Goal: Transaction & Acquisition: Purchase product/service

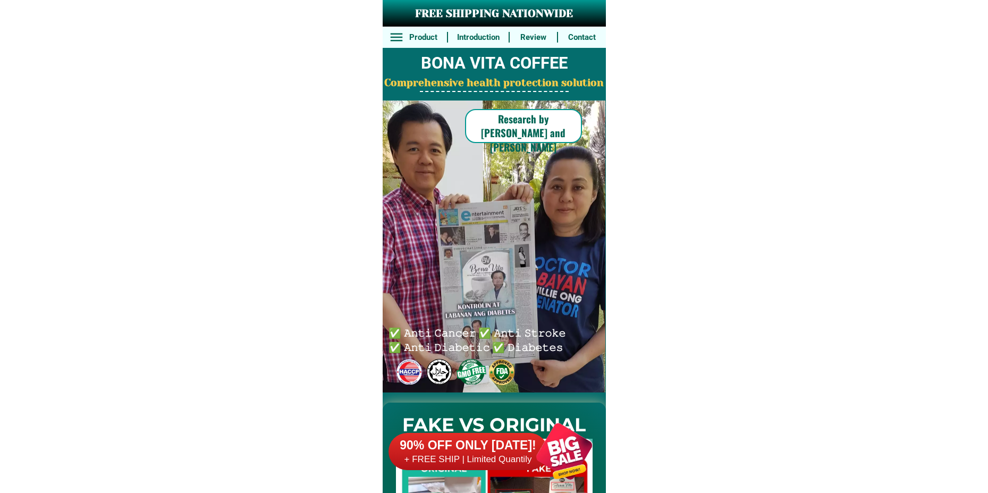
click at [551, 443] on div at bounding box center [564, 450] width 83 height 83
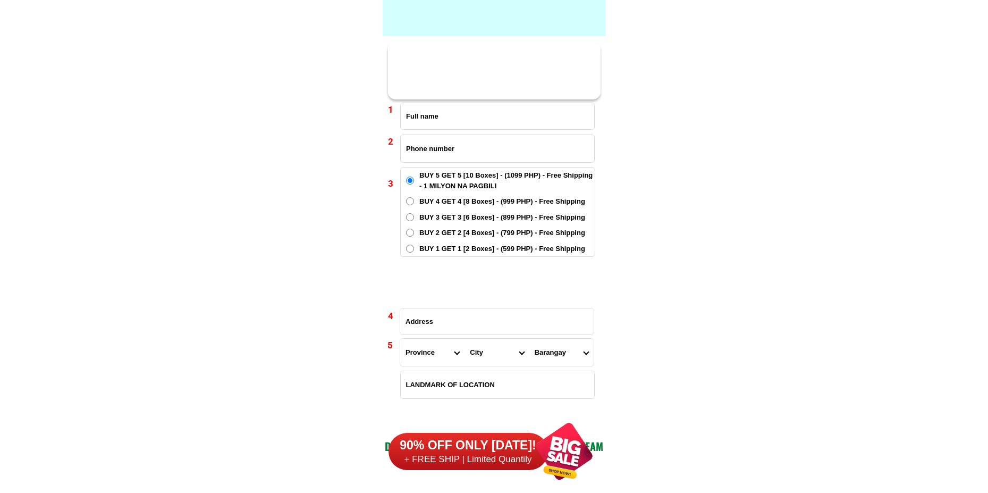
scroll to position [7819, 0]
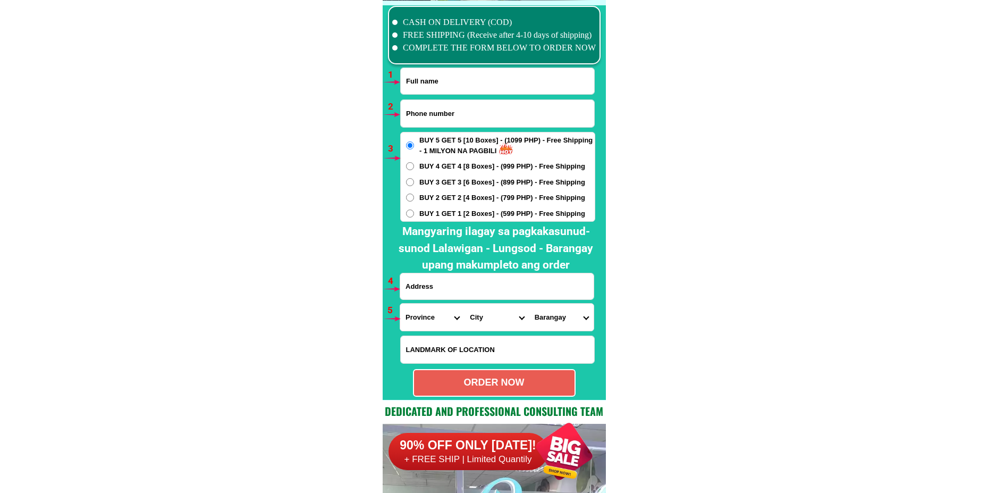
click at [455, 81] on input "Input full_name" at bounding box center [498, 81] width 194 height 26
paste input "Marivic Vergara"
type input "Marivic Vergara"
click at [490, 120] on input "Input phone_number" at bounding box center [498, 113] width 194 height 27
paste input "09383154174"
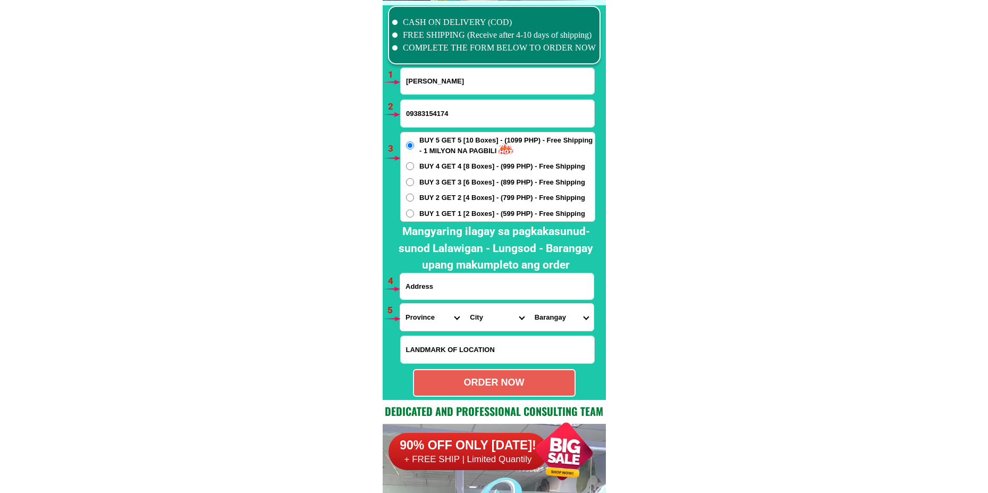
type input "09383154174"
click at [440, 207] on div "BUY 5 GET 5 [10 Boxes] - (1099 PHP) - Free Shipping - 1 MILYON NA PAGBILI BUY 4…" at bounding box center [497, 177] width 195 height 90
click at [440, 215] on span "BUY 1 GET 1 [2 Boxes] - (599 PHP) - Free Shipping" at bounding box center [502, 213] width 166 height 11
click at [414, 215] on input "BUY 1 GET 1 [2 Boxes] - (599 PHP) - Free Shipping" at bounding box center [410, 213] width 8 height 8
radio input "true"
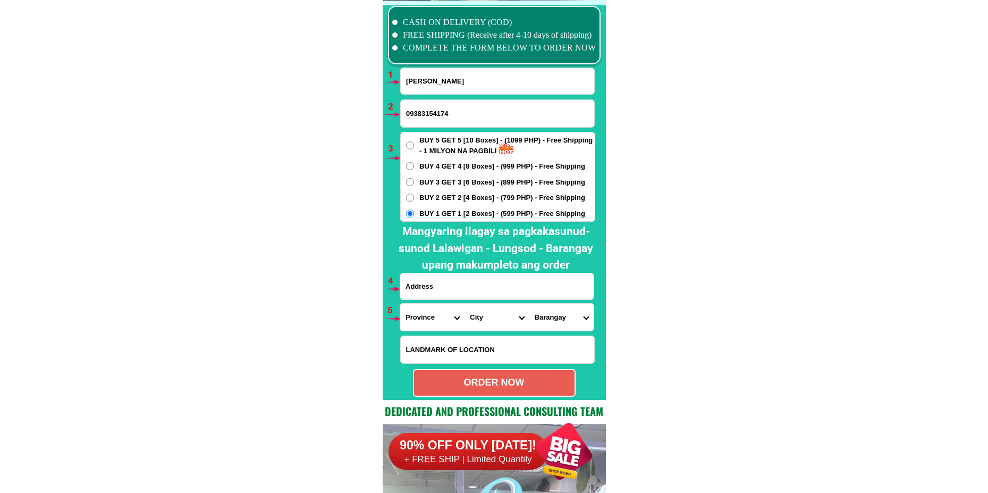
click at [444, 293] on input "Input address" at bounding box center [497, 286] width 194 height 26
paste input "marivic vergara villapaz naguilian isabela purok 3"
type input "marivic vergara villapaz naguilian isabela purok 3"
click at [422, 324] on select "Province [GEOGRAPHIC_DATA] [GEOGRAPHIC_DATA][PERSON_NAME][GEOGRAPHIC_DATA][GEOG…" at bounding box center [432, 317] width 64 height 27
select select "63_305"
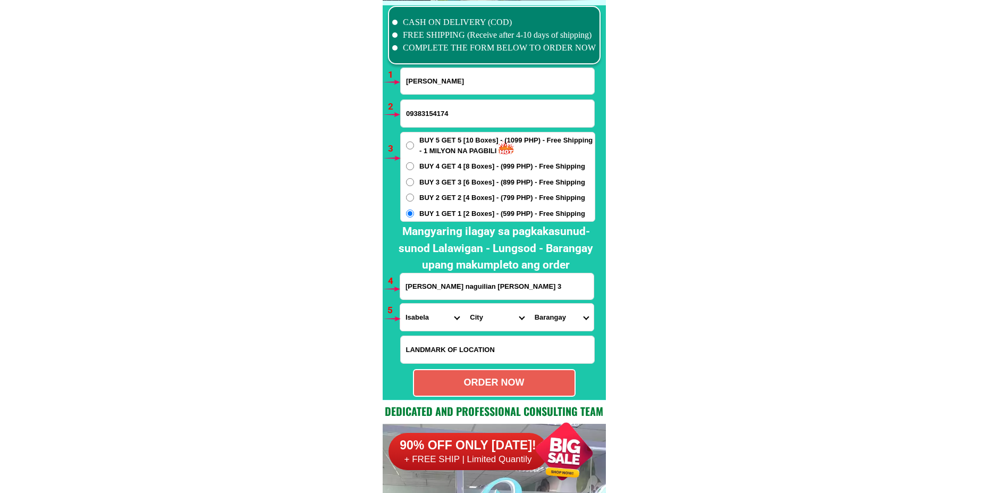
click at [400, 304] on select "Province [GEOGRAPHIC_DATA] [GEOGRAPHIC_DATA][PERSON_NAME][GEOGRAPHIC_DATA][GEOG…" at bounding box center [432, 317] width 64 height 27
click at [476, 322] on select "City [GEOGRAPHIC_DATA][PERSON_NAME]-city [GEOGRAPHIC_DATA][PERSON_NAME] Echague…" at bounding box center [497, 317] width 64 height 27
select select "63_3059736"
click at [465, 304] on select "City [GEOGRAPHIC_DATA][PERSON_NAME]-city [GEOGRAPHIC_DATA][PERSON_NAME] Echague…" at bounding box center [497, 317] width 64 height 27
click at [557, 308] on select "Barangay Aguinaldo Bagong sikat Burgos Cabaruan Flores La union Magsaysay (pob.…" at bounding box center [562, 317] width 64 height 27
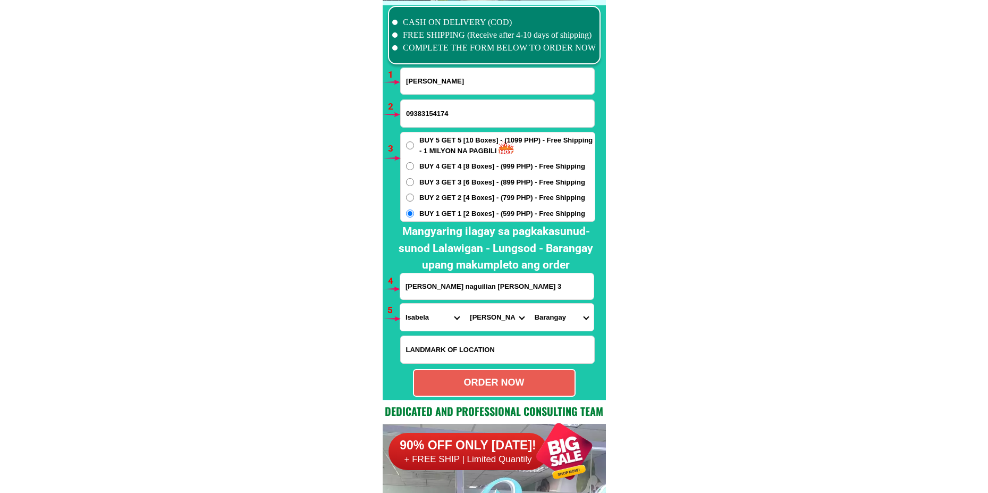
select select "63_3059736144"
click at [530, 304] on select "Barangay Aguinaldo Bagong sikat Burgos Cabaruan Flores La union Magsaysay (pob.…" at bounding box center [562, 317] width 64 height 27
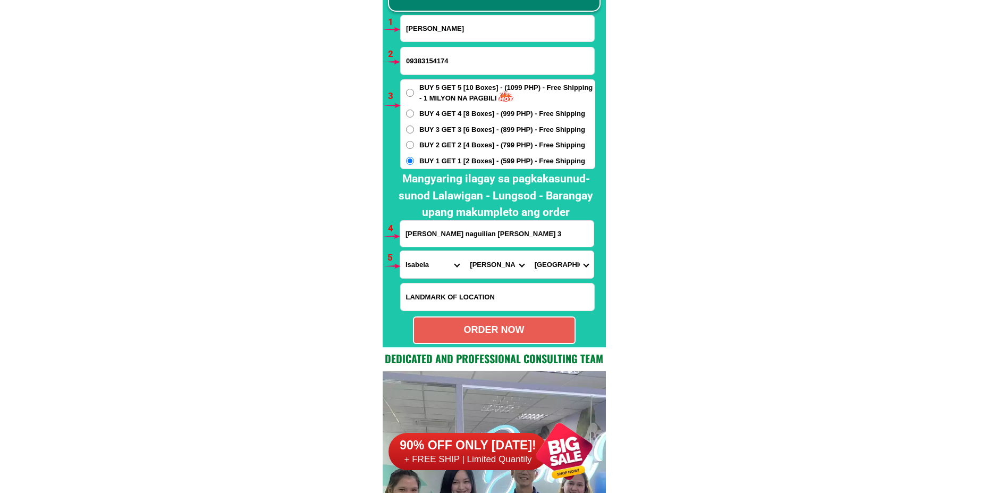
scroll to position [7872, 0]
click at [483, 325] on div "ORDER NOW" at bounding box center [494, 329] width 161 height 14
type input "09383154174"
radio input "true"
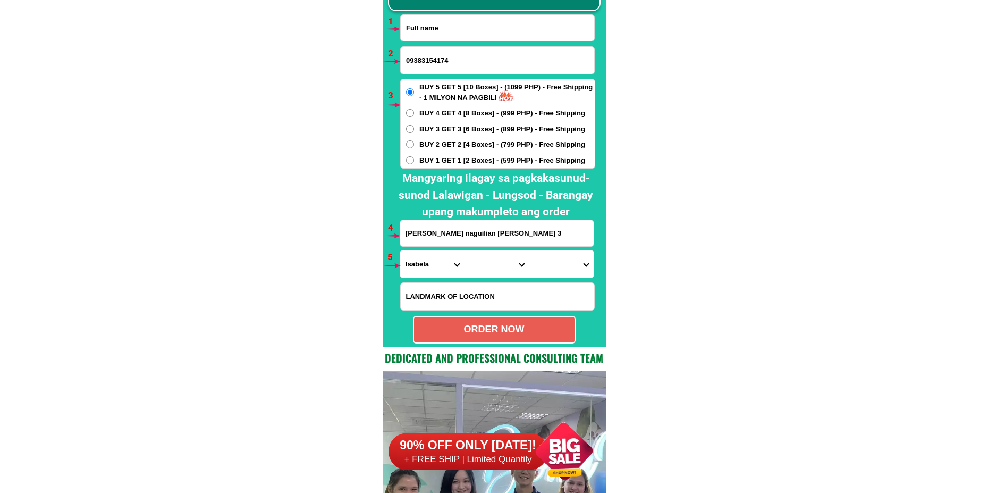
click at [434, 35] on input "Input full_name" at bounding box center [498, 28] width 194 height 26
paste input "Flora Ponce Bacay"
type input "Flora Ponce Bacay"
click at [431, 61] on input "09383154174" at bounding box center [498, 60] width 194 height 27
paste input "09391013679"
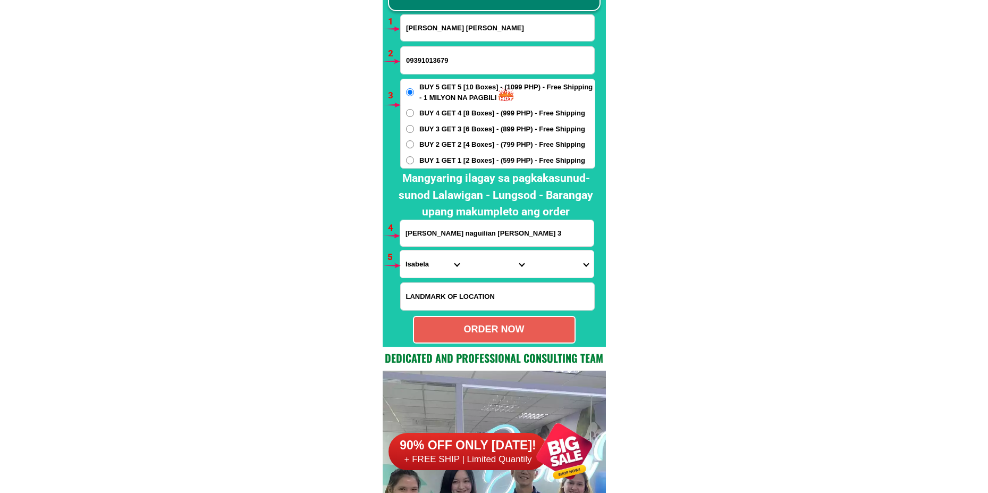
type input "09391013679"
click at [438, 261] on select "Province [GEOGRAPHIC_DATA] [GEOGRAPHIC_DATA][PERSON_NAME][GEOGRAPHIC_DATA][GEOG…" at bounding box center [432, 263] width 64 height 27
click at [508, 227] on input "marivic vergara villapaz naguilian isabela purok 3" at bounding box center [497, 233] width 194 height 26
paste input "022 Alley 5 Brgy. Pansol Q.C. Metro MLA.Back of Ayala Mall U.P. Town Center."
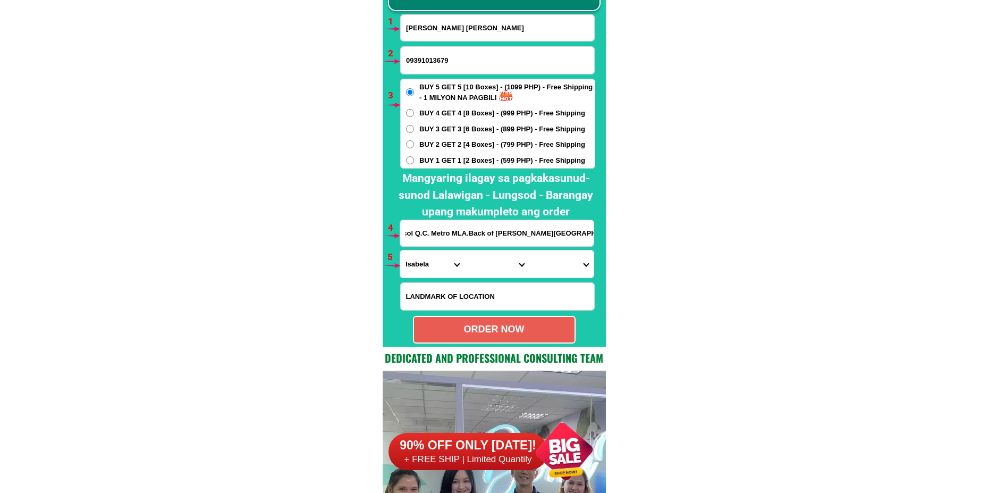
type input "022 Alley 5 Brgy. Pansol Q.C. Metro MLA.Back of Ayala Mall U.P. Town Center."
click at [416, 276] on select "Province [GEOGRAPHIC_DATA] [GEOGRAPHIC_DATA][PERSON_NAME][GEOGRAPHIC_DATA][GEOG…" at bounding box center [432, 263] width 64 height 27
select select "63_219"
click at [400, 250] on select "Province [GEOGRAPHIC_DATA] [GEOGRAPHIC_DATA][PERSON_NAME][GEOGRAPHIC_DATA][GEOG…" at bounding box center [432, 263] width 64 height 27
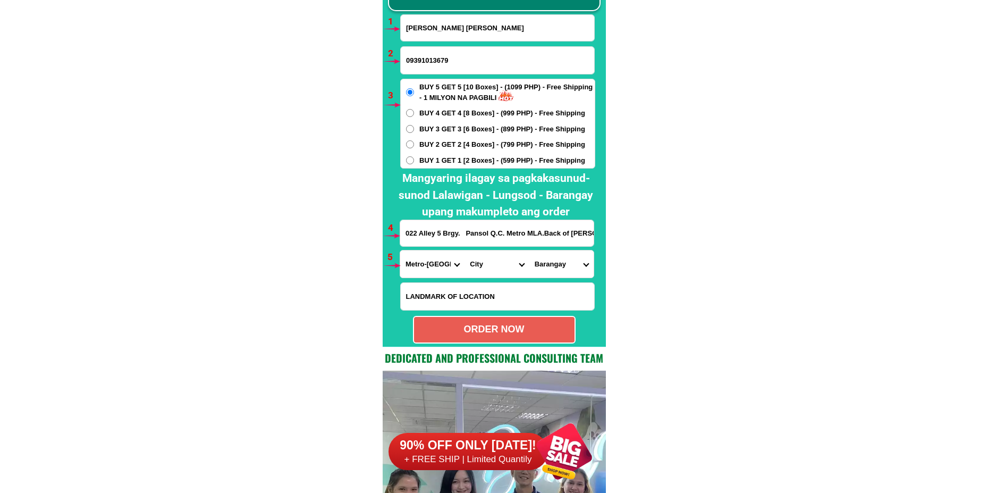
drag, startPoint x: 486, startPoint y: 264, endPoint x: 490, endPoint y: 253, distance: 11.6
click at [485, 264] on select "City [GEOGRAPHIC_DATA] [GEOGRAPHIC_DATA] [GEOGRAPHIC_DATA] [GEOGRAPHIC_DATA]-ci…" at bounding box center [497, 263] width 64 height 27
select select "63_2194070"
click at [465, 250] on select "City [GEOGRAPHIC_DATA] [GEOGRAPHIC_DATA] [GEOGRAPHIC_DATA] [GEOGRAPHIC_DATA]-ci…" at bounding box center [497, 263] width 64 height 27
click at [565, 260] on select "Barangay Alicia Amihan Apolonio samson Aurora Baesa Bagbag Bago bantay Bagong l…" at bounding box center [562, 263] width 64 height 27
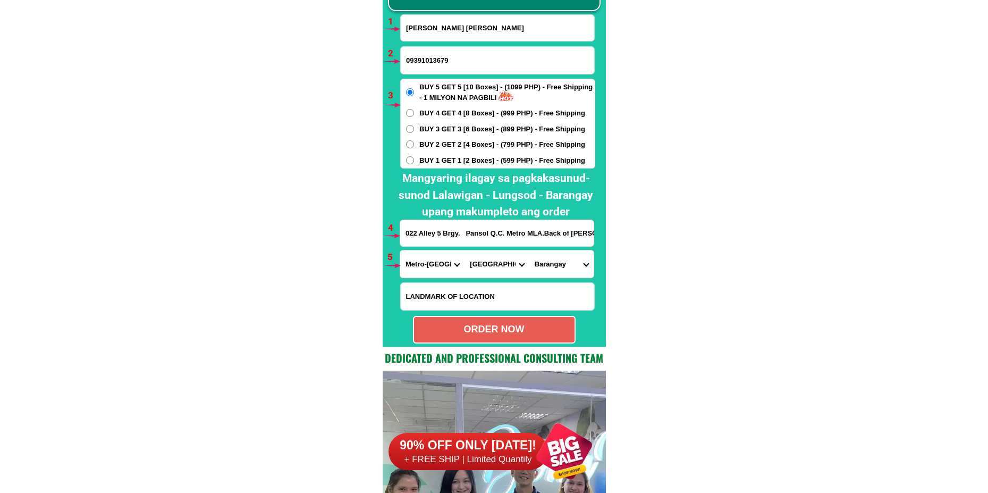
select select "63_219407018164"
click at [530, 250] on select "Barangay Alicia Amihan Apolonio samson Aurora Baesa Bagbag Bago bantay Bagong l…" at bounding box center [562, 263] width 64 height 27
click at [516, 334] on div "ORDER NOW" at bounding box center [494, 329] width 161 height 14
type input "022 Alley 5 Brgy. Pansol Q.C. Metro MLA.Back of Ayala Mall U.P. Town Center."
radio input "true"
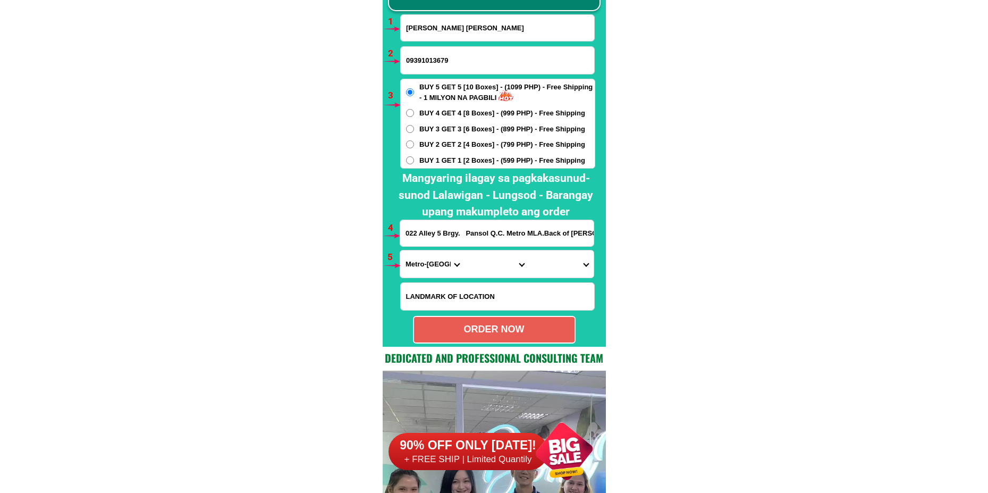
click at [466, 18] on input "Flora Ponce Bacay" at bounding box center [498, 28] width 194 height 26
paste input "Attacab Ganggangan"
type input "Attacab Ganggangan"
click at [459, 57] on input "09391013679" at bounding box center [498, 60] width 194 height 27
paste input "09486562126"
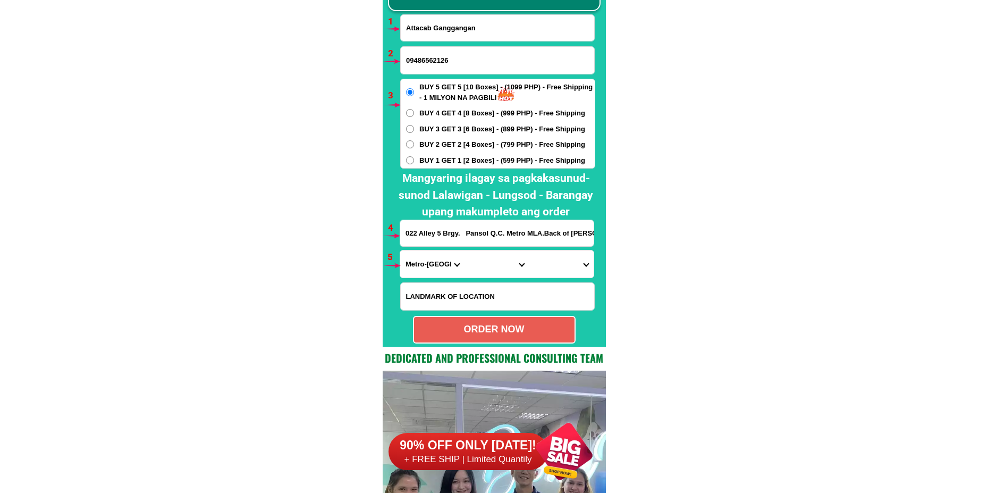
type input "09486562126"
click at [510, 163] on span "BUY 1 GET 1 [2 Boxes] - (599 PHP) - Free Shipping" at bounding box center [502, 160] width 166 height 11
click at [414, 163] on input "BUY 1 GET 1 [2 Boxes] - (599 PHP) - Free Shipping" at bounding box center [410, 160] width 8 height 8
radio input "true"
click at [434, 240] on input "Input address" at bounding box center [497, 233] width 194 height 26
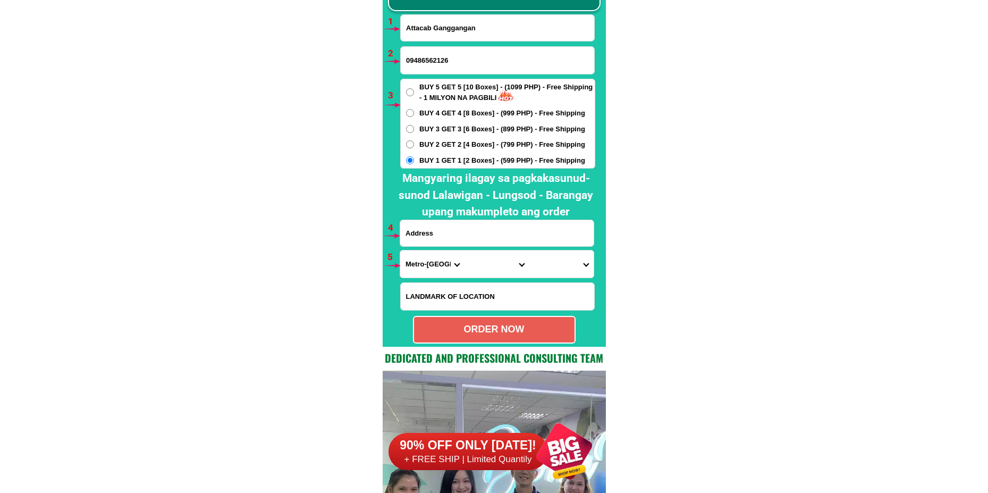
paste input "akin Ruth ganggangan masablang bantay paracelis mountain province"
type input "akin Ruth ganggangan masablang bantay paracelis mountain province"
click at [421, 257] on select "Province [GEOGRAPHIC_DATA] [GEOGRAPHIC_DATA][PERSON_NAME][GEOGRAPHIC_DATA][GEOG…" at bounding box center [432, 263] width 64 height 27
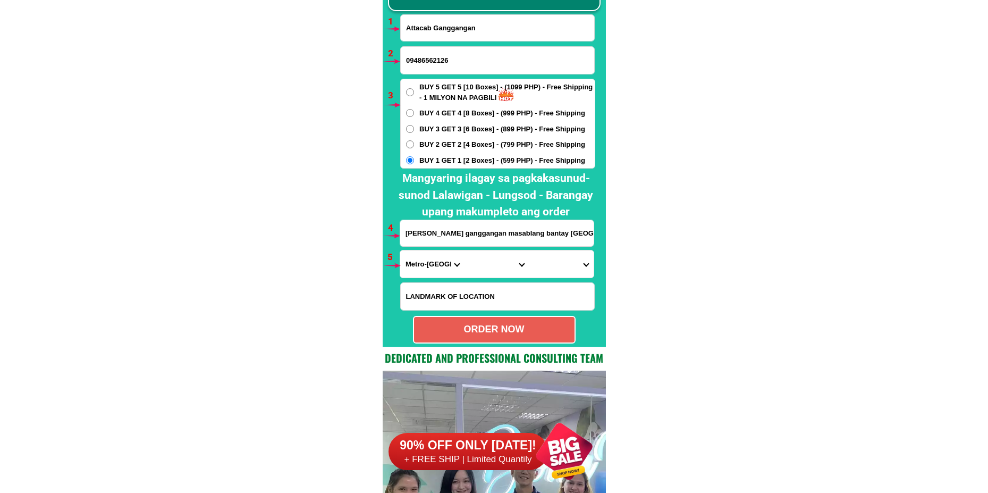
select select "63_464"
click at [400, 250] on select "Province [GEOGRAPHIC_DATA] [GEOGRAPHIC_DATA][PERSON_NAME][GEOGRAPHIC_DATA][GEOG…" at bounding box center [432, 263] width 64 height 27
click at [474, 264] on select "City Barlig Bauko Besao Mountain-province-bontoc Natonin Paracelis Sabangan Sad…" at bounding box center [497, 263] width 64 height 27
select select "63_4647901"
click at [465, 250] on select "City Barlig Bauko Besao Mountain-province-bontoc Natonin Paracelis Sabangan Sad…" at bounding box center [497, 263] width 64 height 27
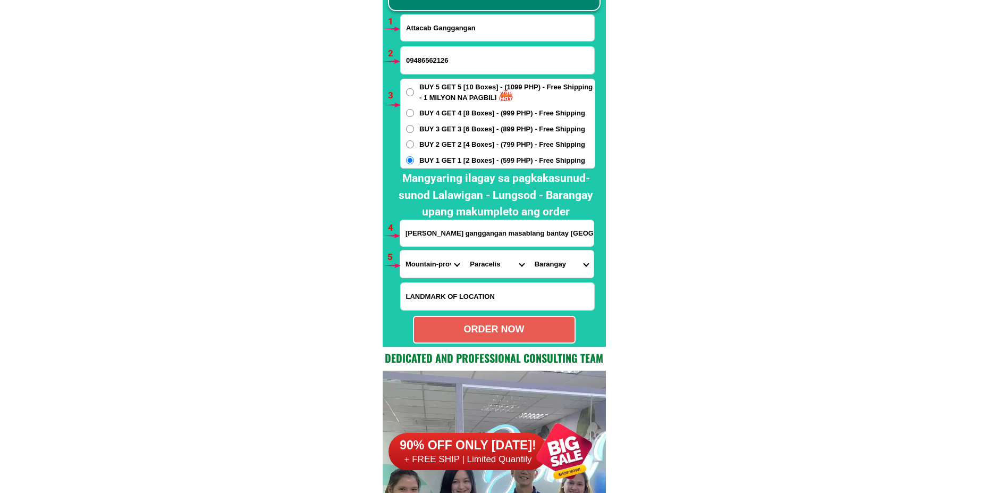
click at [557, 266] on select "Barangay Anonat Bacarni Bananao Bantay Bunot Buringal Butigue Palitod Poblacion" at bounding box center [562, 263] width 64 height 27
select select "63_4647901582"
click at [530, 250] on select "Barangay Anonat Bacarni Bananao Bantay Bunot Buringal Butigue Palitod Poblacion" at bounding box center [562, 263] width 64 height 27
click at [518, 328] on div "ORDER NOW" at bounding box center [494, 329] width 161 height 14
radio input "true"
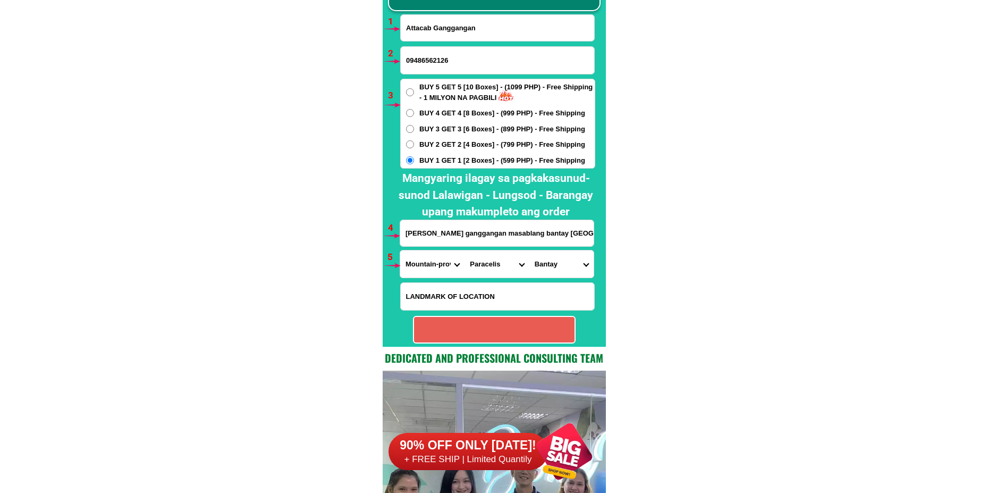
radio input "true"
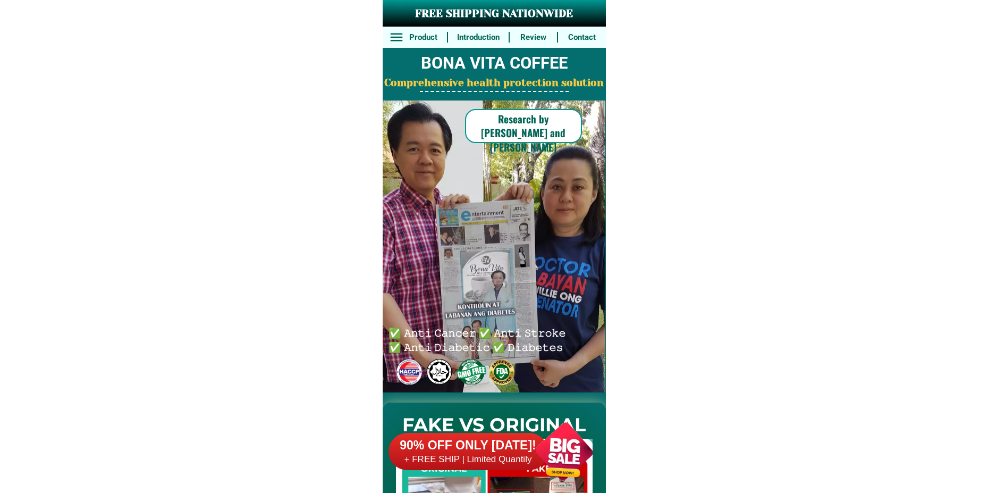
click at [554, 441] on div at bounding box center [564, 450] width 83 height 83
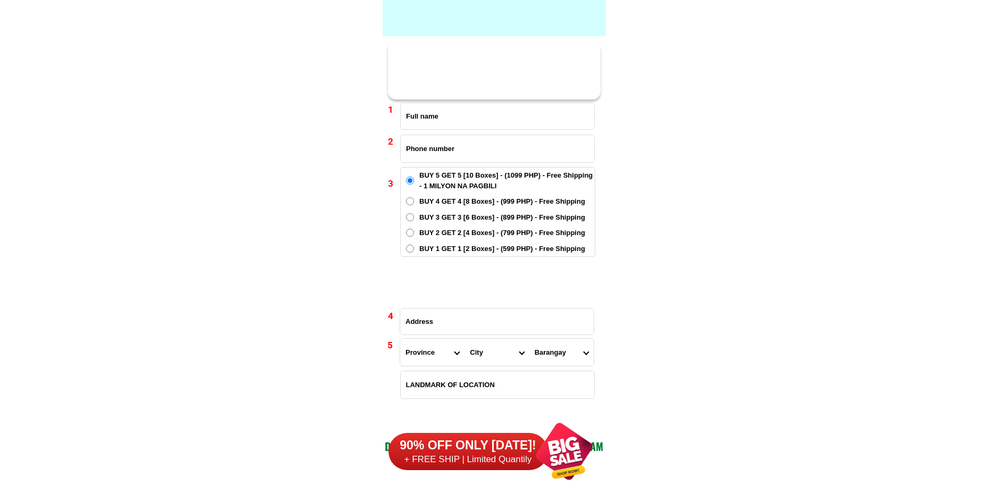
scroll to position [7819, 0]
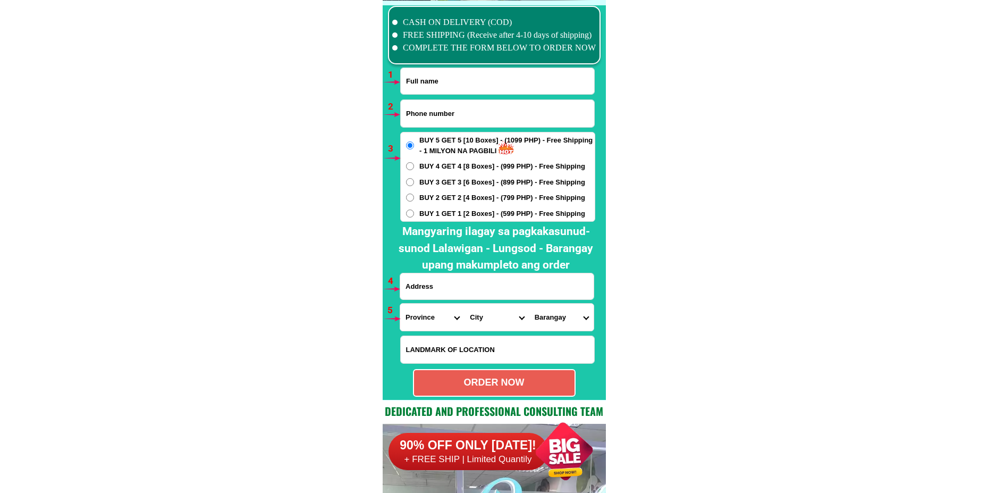
click at [424, 115] on input "Input phone_number" at bounding box center [498, 113] width 194 height 27
paste input "09061873483"
type input "09061873483"
click at [442, 80] on input "Input full_name" at bounding box center [498, 81] width 194 height 26
paste input "[PERSON_NAME] purok Sunkist malasila makilala North cotabato likod ng hiskol bu…"
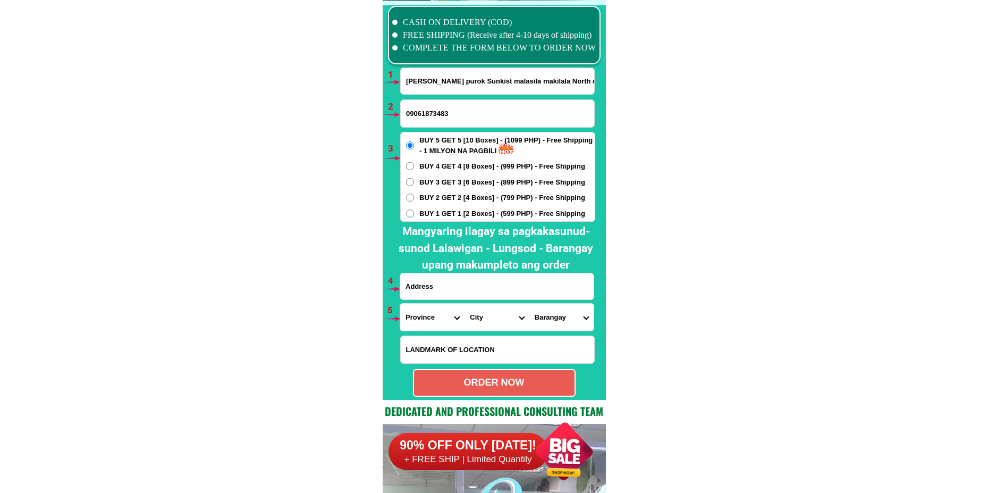
scroll to position [0, 87]
type input "Al cañedo purok Sunkist malasila makilala North cotabato likod ng hiskol buy5ge…"
click at [461, 287] on input "Input address" at bounding box center [497, 286] width 194 height 26
paste input "Purok Sunkist malasila makilalanorth"
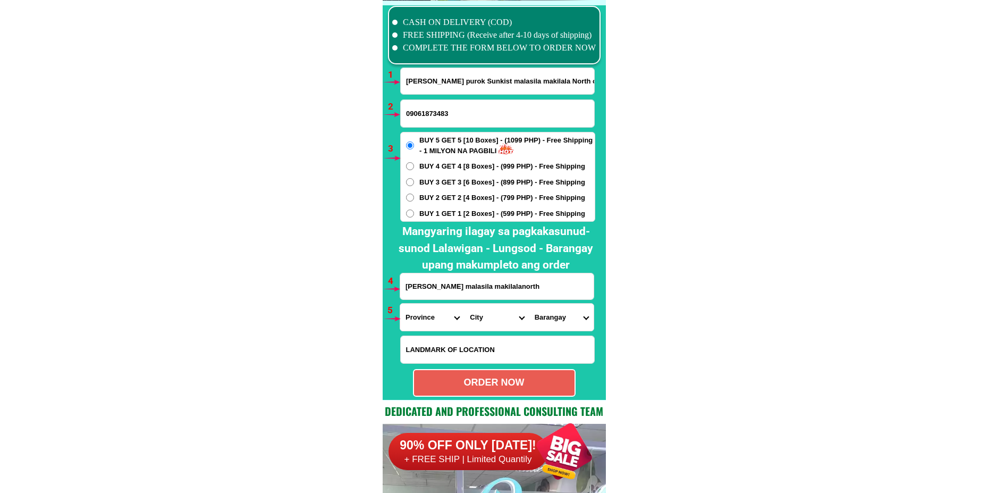
type input "Purok Sunkist malasila makilalanorth"
drag, startPoint x: 456, startPoint y: 283, endPoint x: 249, endPoint y: 282, distance: 206.8
click at [424, 313] on select "Province [GEOGRAPHIC_DATA] [GEOGRAPHIC_DATA][PERSON_NAME][GEOGRAPHIC_DATA][GEOG…" at bounding box center [432, 317] width 64 height 27
select select "63_170"
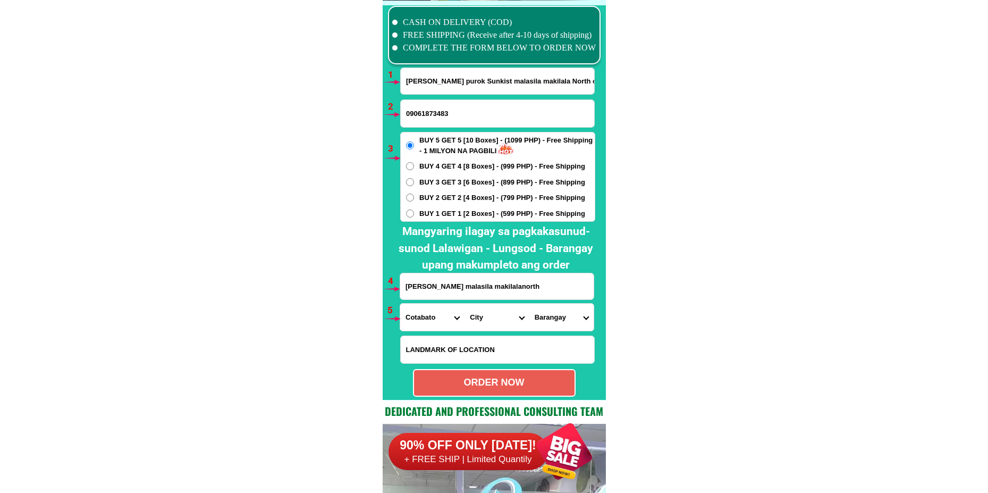
click at [400, 304] on select "Province [GEOGRAPHIC_DATA] [GEOGRAPHIC_DATA][PERSON_NAME][GEOGRAPHIC_DATA][GEOG…" at bounding box center [432, 317] width 64 height 27
drag, startPoint x: 473, startPoint y: 318, endPoint x: 475, endPoint y: 309, distance: 9.2
click at [473, 315] on select "City Alamada Aleosan Antipas Arakan Banisilan Cotabato-city Kabacan Kidapawan-c…" at bounding box center [497, 317] width 64 height 27
select select "63_170548"
click at [465, 304] on select "City Alamada Aleosan Antipas Arakan Banisilan Cotabato-city Kabacan Kidapawan-c…" at bounding box center [497, 317] width 64 height 27
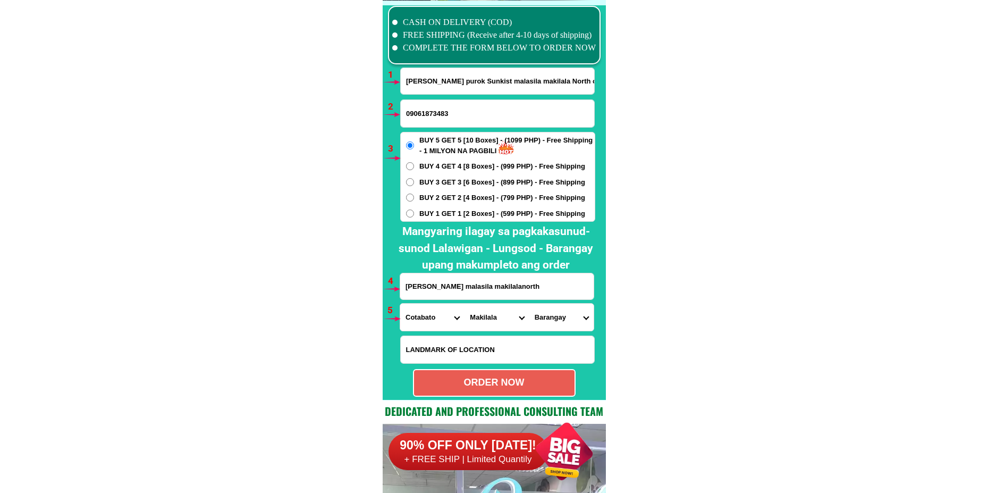
click at [557, 329] on select "Barangay Batasan Bato Biangan Buena vida Buhay Bulakanon Cabilao Concepcion Dag…" at bounding box center [562, 317] width 64 height 27
select select "63_1705484499"
click at [530, 304] on select "Barangay Batasan Bato Biangan Buena vida Buhay Bulakanon Cabilao Concepcion Dag…" at bounding box center [562, 317] width 64 height 27
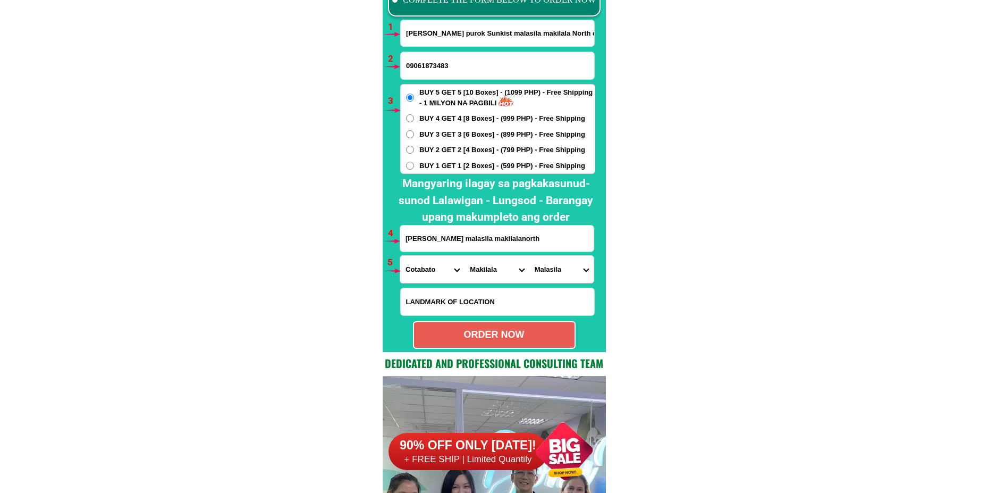
scroll to position [7872, 0]
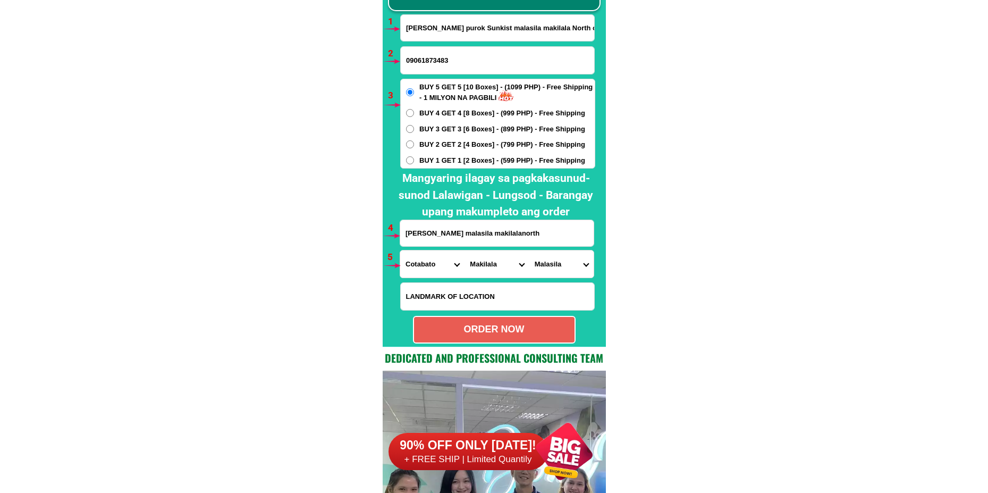
click at [499, 330] on div "ORDER NOW" at bounding box center [494, 329] width 161 height 14
type input "Al cañedo purok Sunkist malasila makilala North cotabato likod ng hiskol buy5ge…"
radio input "true"
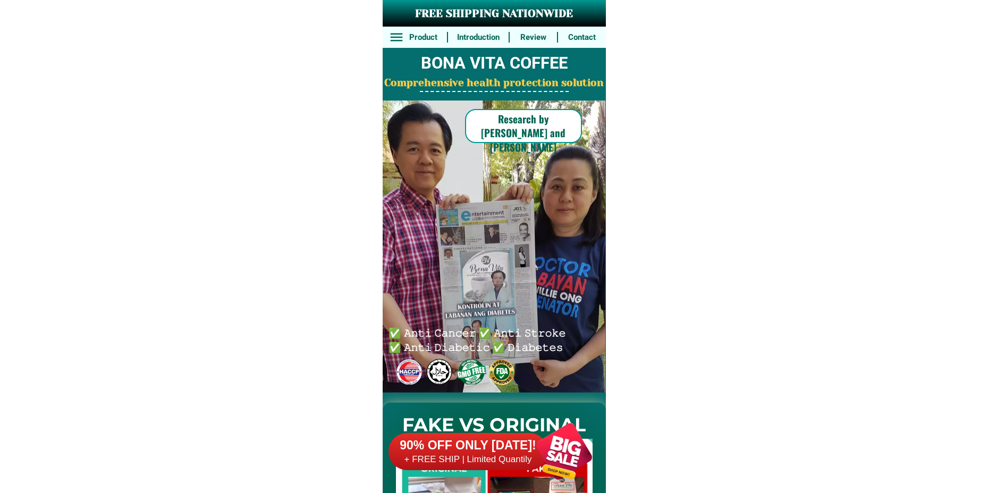
drag, startPoint x: 545, startPoint y: 457, endPoint x: 511, endPoint y: 382, distance: 81.8
click at [545, 455] on div at bounding box center [564, 450] width 83 height 83
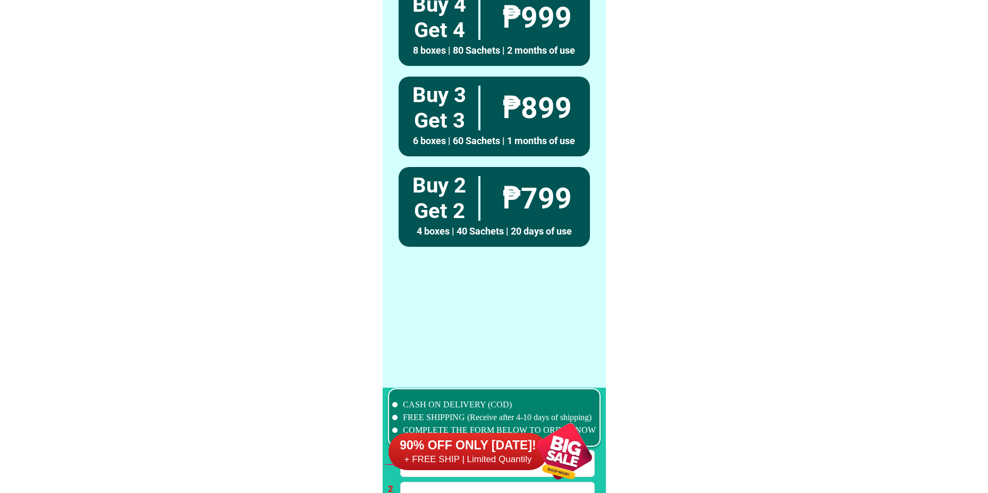
scroll to position [7819, 0]
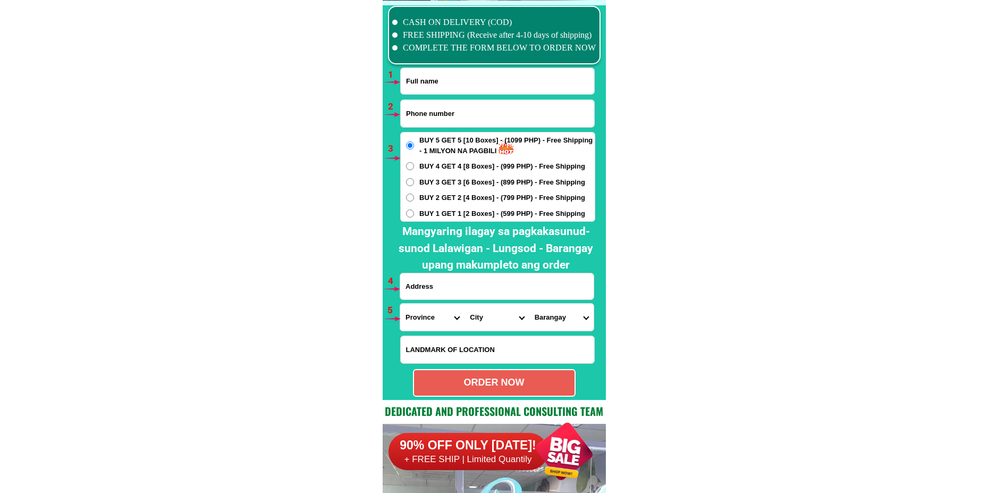
click at [428, 85] on input "Input full_name" at bounding box center [498, 81] width 194 height 26
paste input "Mely Millanes09292689114 BLK.13, Lot 26, Sunshine"
drag, startPoint x: 496, startPoint y: 81, endPoint x: 605, endPoint y: 82, distance: 109.5
click at [605, 82] on div "CASH ON DELIVERY (COD) FREE SHIPPING (Receive after 4-10 days of shipping) COMP…" at bounding box center [494, 201] width 223 height 400
type input "Mely Millanes09292689114"
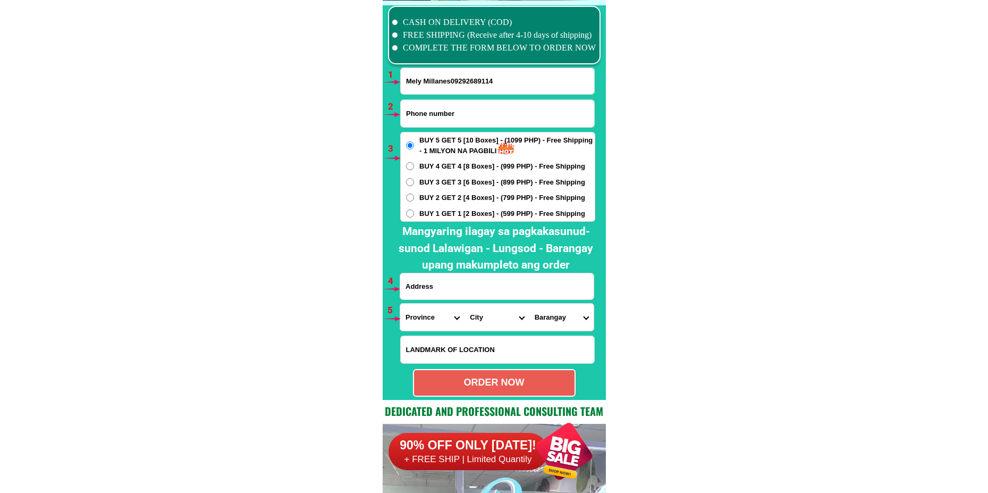
click at [447, 287] on input "Input address" at bounding box center [497, 286] width 194 height 26
paste input "BLK.13, Lot 26, Sunshine"
type input "BLK.13, Lot 26, Sunshine"
drag, startPoint x: 452, startPoint y: 79, endPoint x: 506, endPoint y: 80, distance: 53.7
click at [506, 80] on input "Mely Millanes09292689114" at bounding box center [498, 81] width 194 height 26
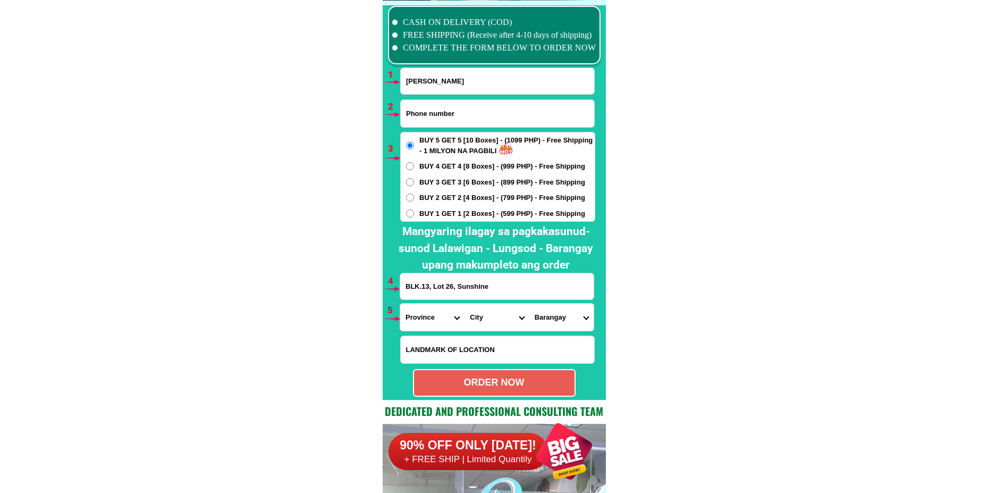
type input "Mely Millanes"
click at [474, 110] on input "Input phone_number" at bounding box center [498, 113] width 194 height 27
paste input "09292689114"
type input "09292689114"
drag, startPoint x: 511, startPoint y: 284, endPoint x: 372, endPoint y: 270, distance: 140.1
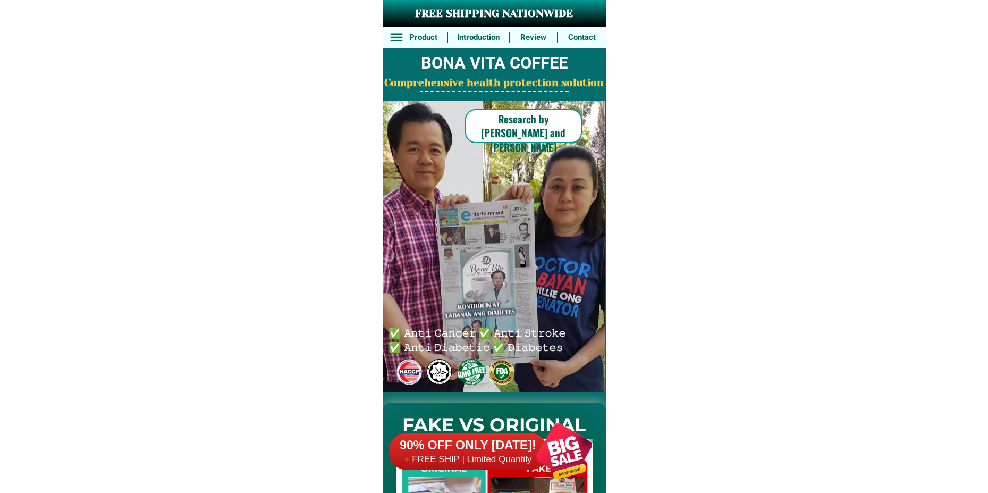
click at [469, 459] on h6 "+ FREE SHIP | Limited Quantily" at bounding box center [469, 460] width 160 height 12
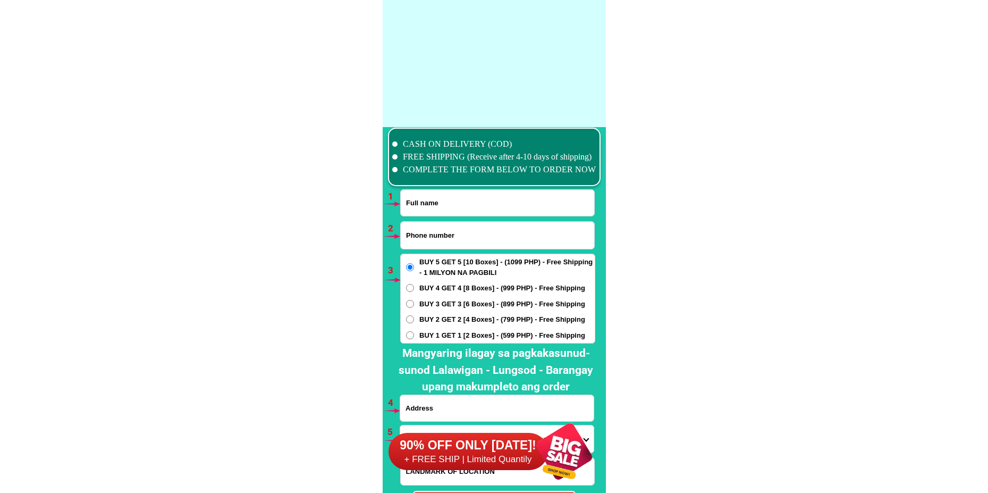
scroll to position [7819, 0]
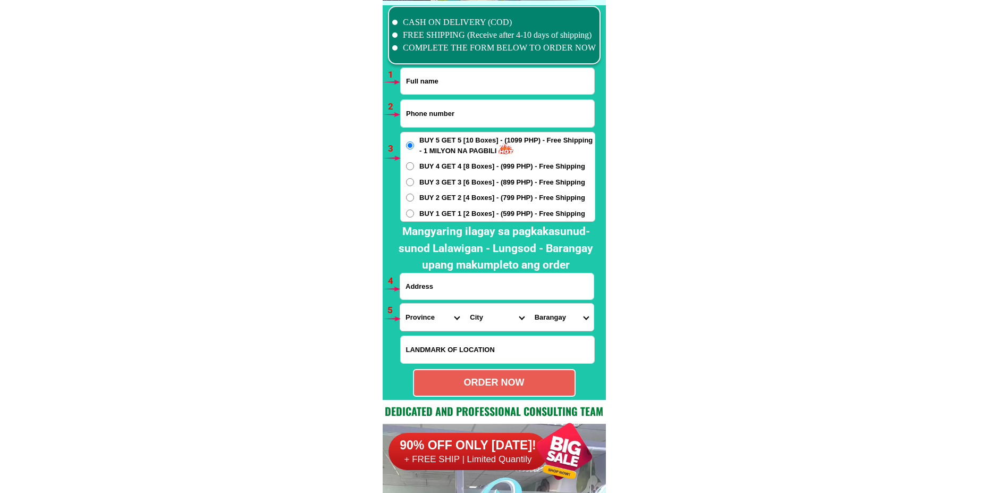
click at [456, 116] on input "Input phone_number" at bounding box center [498, 113] width 194 height 27
paste input "09915775699"
type input "09915775699"
click at [434, 72] on input "Input full_name" at bounding box center [498, 81] width 194 height 26
paste input "Dodoy A sian"
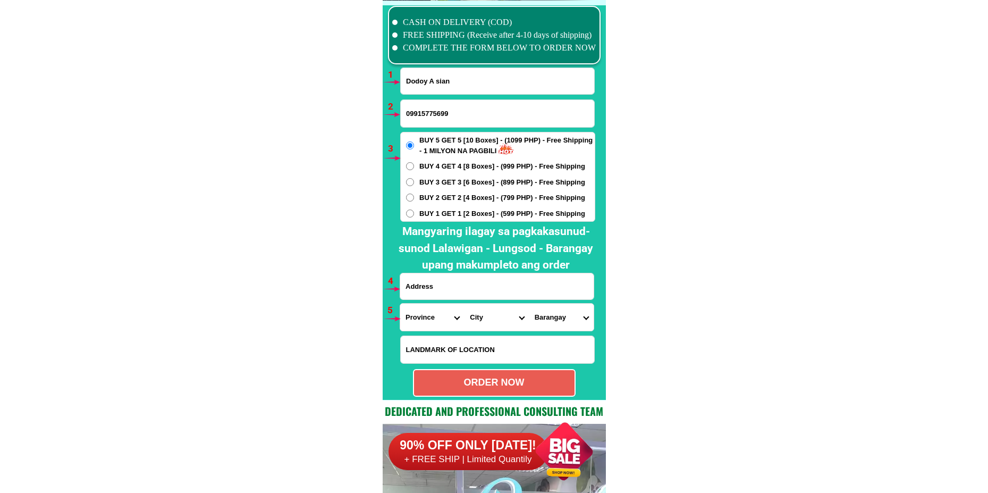
type input "Dodoy A sian"
drag, startPoint x: 465, startPoint y: 280, endPoint x: 488, endPoint y: 251, distance: 37.0
click at [464, 280] on input "Input address" at bounding box center [497, 286] width 194 height 26
paste input "Rorhtvilli Rod 2 don't sanniculas 3 Bacoor cavity"
type input "Rorhtvilli Rod 2 don't sanniculas 3 Bacoor cavity"
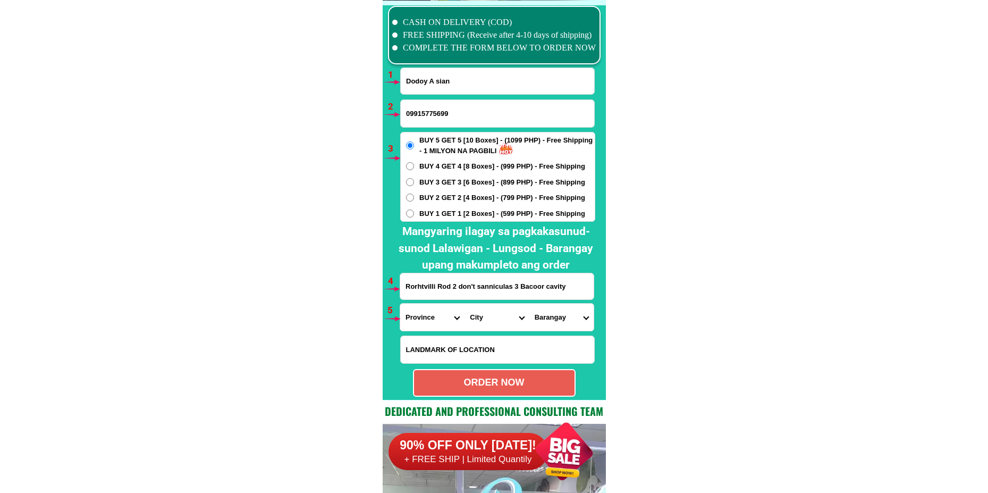
click at [425, 310] on select "Province [GEOGRAPHIC_DATA] [GEOGRAPHIC_DATA][PERSON_NAME][GEOGRAPHIC_DATA][GEOG…" at bounding box center [432, 317] width 64 height 27
select select "63_826"
click at [400, 304] on select "Province [GEOGRAPHIC_DATA] [GEOGRAPHIC_DATA][PERSON_NAME][GEOGRAPHIC_DATA][GEOG…" at bounding box center [432, 317] width 64 height 27
drag, startPoint x: 486, startPoint y: 323, endPoint x: 486, endPoint y: 308, distance: 14.9
click at [486, 322] on select "City Alfonso Amadeo Bacoor Carmona Cavite-city Cavite-magallanes Cavite-rosario…" at bounding box center [497, 317] width 64 height 27
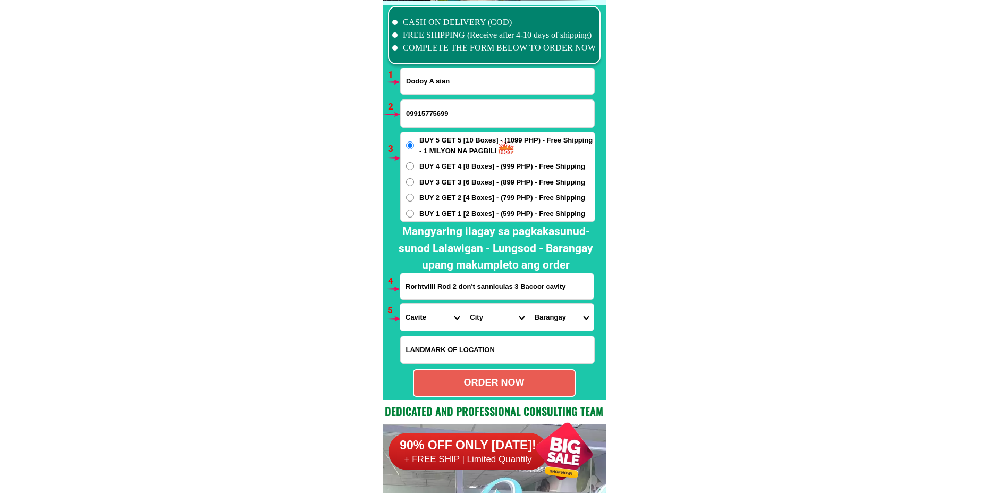
select select "63_8268103"
click at [465, 304] on select "City [PERSON_NAME] [PERSON_NAME] [GEOGRAPHIC_DATA]-city [GEOGRAPHIC_DATA]-[GEOG…" at bounding box center [497, 317] width 64 height 27
click at [541, 316] on select "Barangay Alima Aniban i Aniban ii Aniban iii Aniban iv Aniban v Banalo Bayanan …" at bounding box center [562, 317] width 64 height 27
select select "63_82681035685"
click at [530, 304] on select "Barangay Alima Aniban i Aniban ii Aniban iii Aniban iv Aniban v Banalo Bayanan …" at bounding box center [562, 317] width 64 height 27
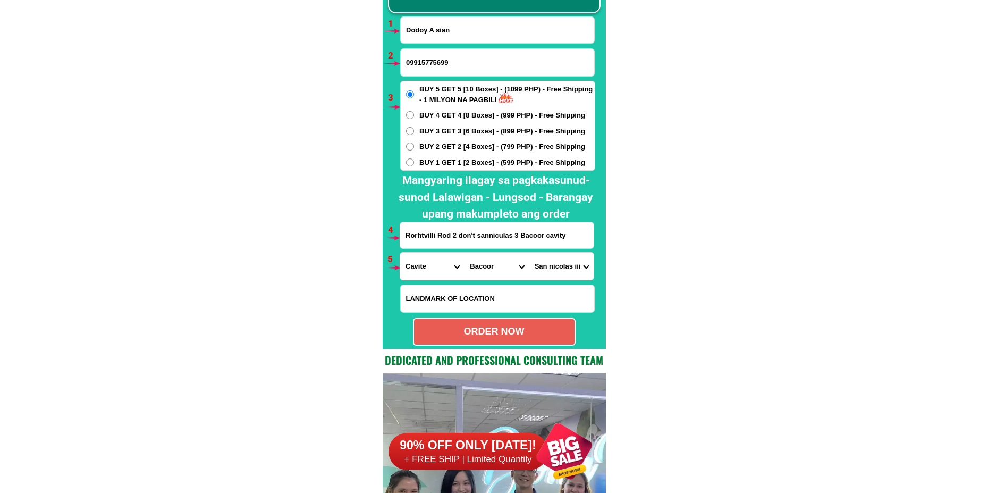
scroll to position [7872, 0]
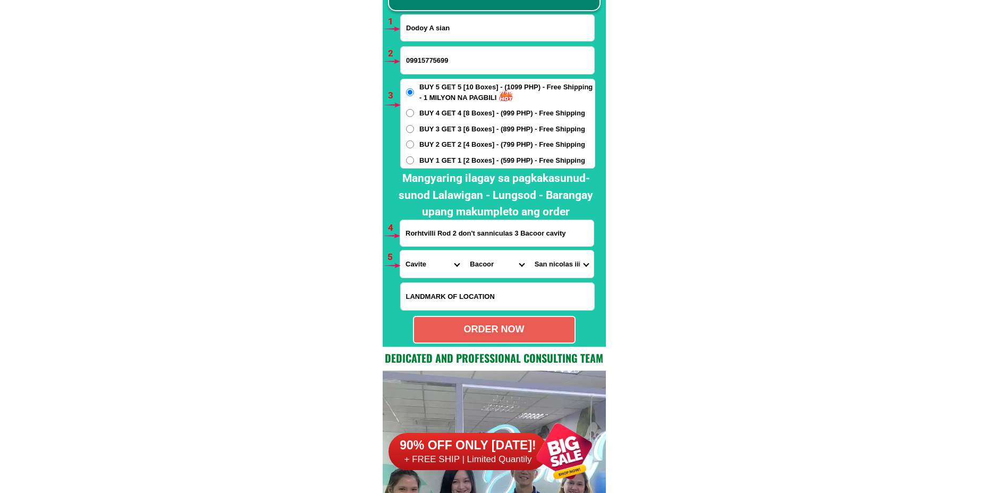
click at [508, 330] on div "ORDER NOW" at bounding box center [494, 329] width 161 height 14
type input "Rorhtvilli Rod 2 don't sanniculas 3 Bacoor cavity"
radio input "true"
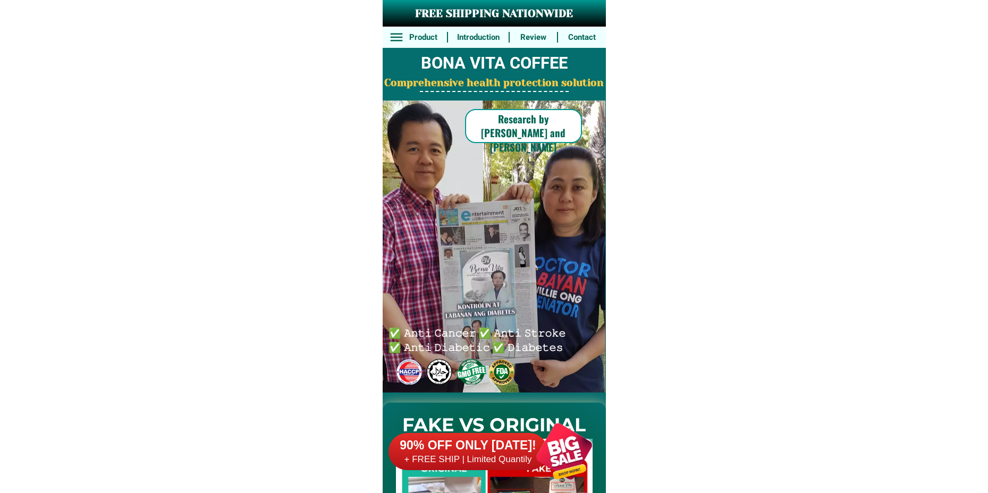
click at [548, 454] on div at bounding box center [564, 450] width 83 height 83
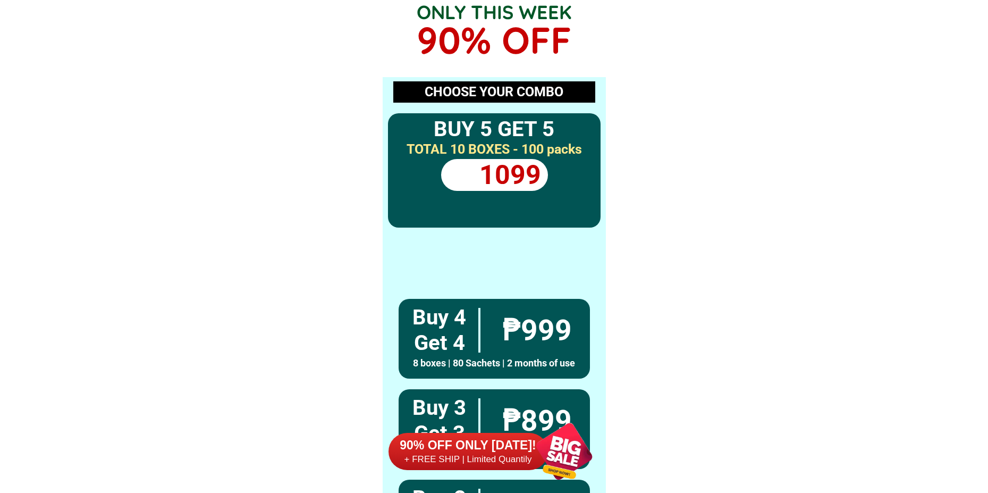
scroll to position [7819, 0]
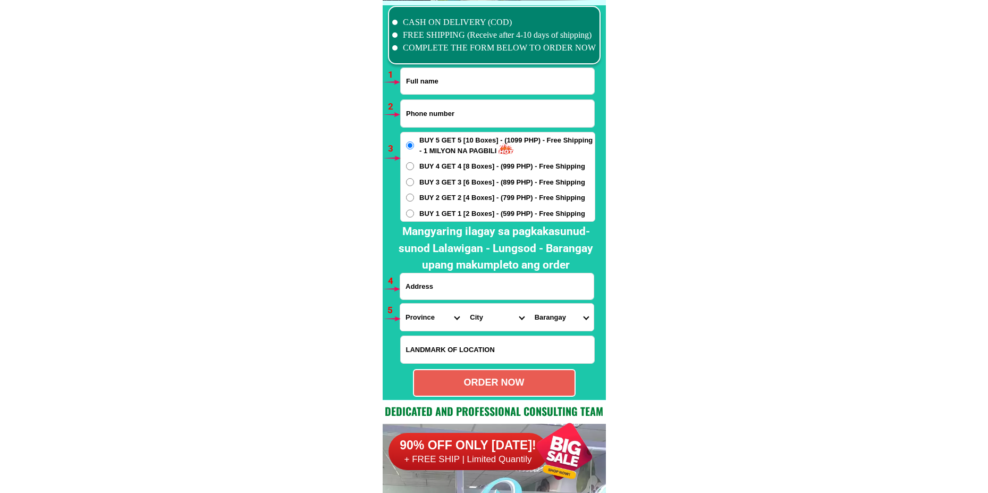
click at [449, 94] on input "Input full_name" at bounding box center [498, 81] width 194 height 26
paste input "[PERSON_NAME]"
type input "[PERSON_NAME]"
click at [421, 112] on input "Input phone_number" at bounding box center [498, 113] width 194 height 27
paste input "09605214044"
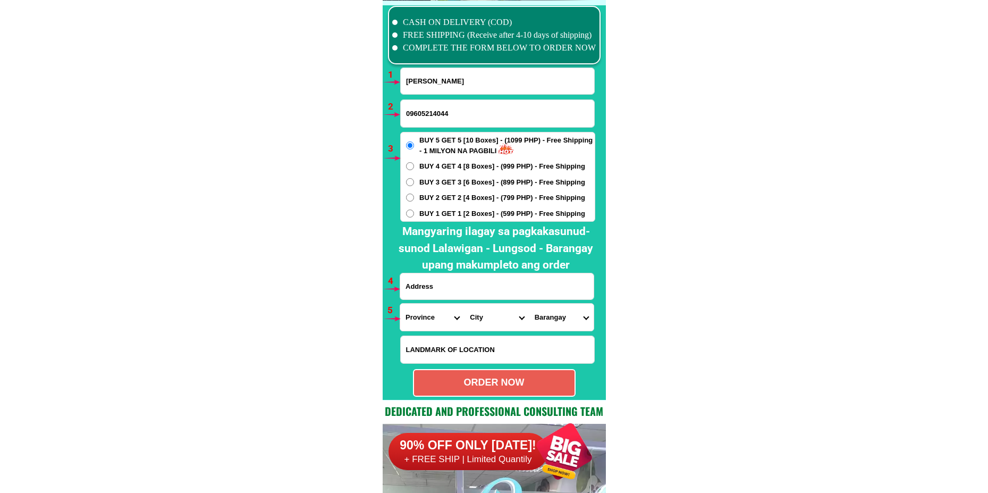
type input "09605214044"
click at [425, 191] on div "BUY 5 GET 5 [10 Boxes] - (1099 PHP) - Free Shipping - 1 MILYON NA PAGBILI BUY 4…" at bounding box center [497, 177] width 195 height 90
click at [426, 195] on span "BUY 2 GET 2 [4 Boxes] - (799 PHP) - Free Shipping" at bounding box center [502, 197] width 166 height 11
click at [414, 195] on input "BUY 2 GET 2 [4 Boxes] - (799 PHP) - Free Shipping" at bounding box center [410, 198] width 8 height 8
radio input "true"
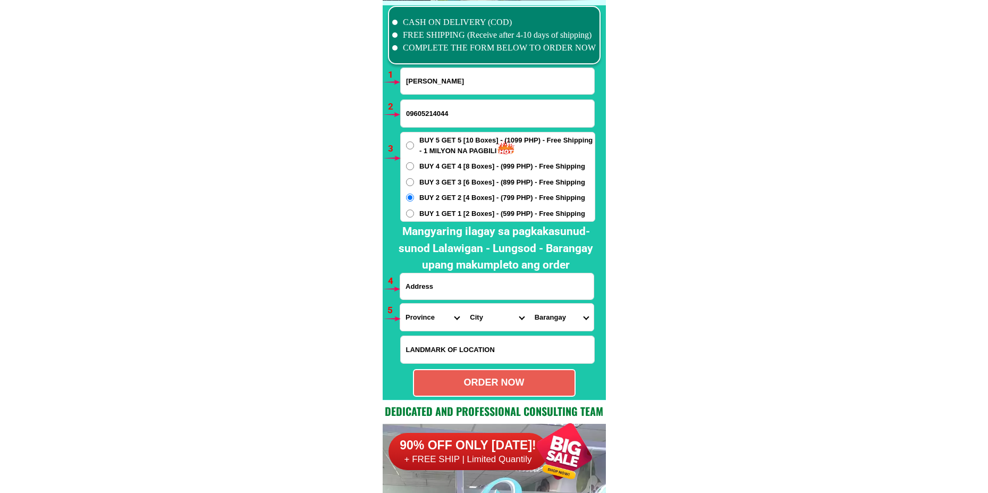
click at [432, 282] on input "Input address" at bounding box center [497, 286] width 194 height 26
paste input "Zone [STREET_ADDRESS][PERSON_NAME]"
type input "Zone [STREET_ADDRESS][PERSON_NAME]"
click at [420, 322] on select "Province [GEOGRAPHIC_DATA] [GEOGRAPHIC_DATA][PERSON_NAME][GEOGRAPHIC_DATA][GEOG…" at bounding box center [432, 317] width 64 height 27
select select "63_374"
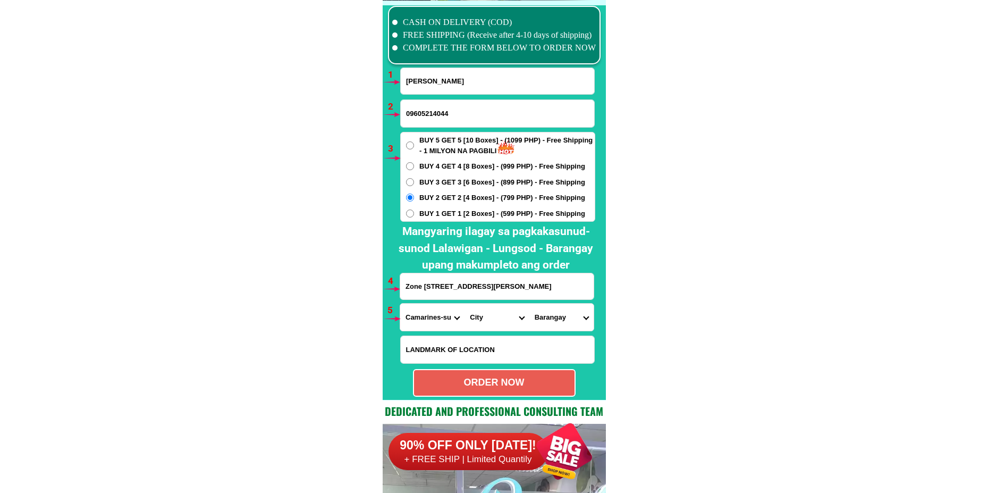
click at [400, 304] on select "Province [GEOGRAPHIC_DATA] [GEOGRAPHIC_DATA][PERSON_NAME][GEOGRAPHIC_DATA][GEOG…" at bounding box center [432, 317] width 64 height 27
click at [466, 317] on select "City Baao Balatan [PERSON_NAME] Buhi [PERSON_NAME][GEOGRAPHIC_DATA] [GEOGRAPHIC…" at bounding box center [497, 317] width 64 height 27
select select "63_3749944"
click at [465, 304] on select "City Baao Balatan [PERSON_NAME] Buhi [PERSON_NAME][GEOGRAPHIC_DATA] [GEOGRAPHIC…" at bounding box center [497, 317] width 64 height 27
click at [553, 322] on select "Barangay Aniog [PERSON_NAME] [PERSON_NAME] (pob.) [PERSON_NAME] Minadongjol Nat…" at bounding box center [562, 317] width 64 height 27
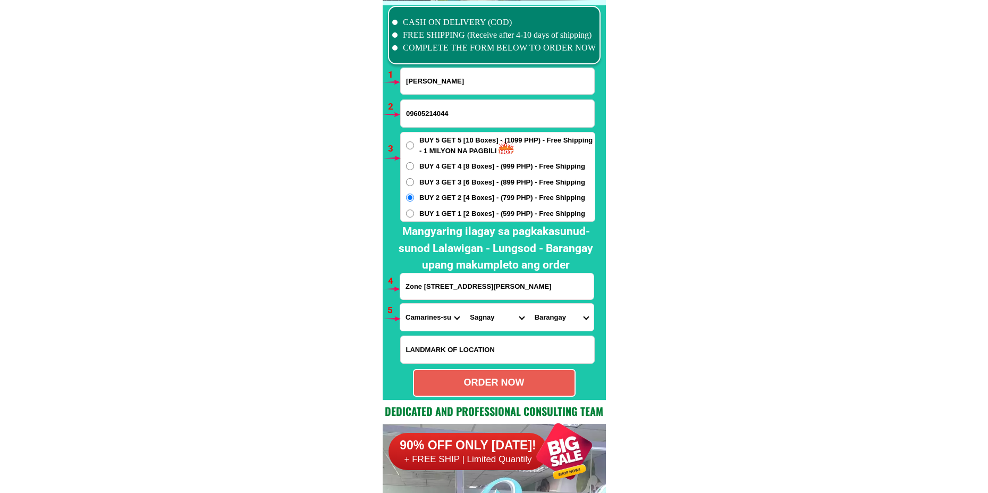
select select "63_37499443340"
click at [530, 304] on select "Barangay Aniog [PERSON_NAME] [PERSON_NAME] (pob.) [PERSON_NAME] Minadongjol Nat…" at bounding box center [562, 317] width 64 height 27
click at [548, 316] on select "Barangay Aniog [PERSON_NAME] [PERSON_NAME] (pob.) [PERSON_NAME] Minadongjol Nat…" at bounding box center [562, 317] width 64 height 27
click at [530, 304] on select "Barangay Aniog [PERSON_NAME] [PERSON_NAME] (pob.) [PERSON_NAME] Minadongjol Nat…" at bounding box center [562, 317] width 64 height 27
click at [492, 375] on div "ORDER NOW" at bounding box center [494, 383] width 163 height 28
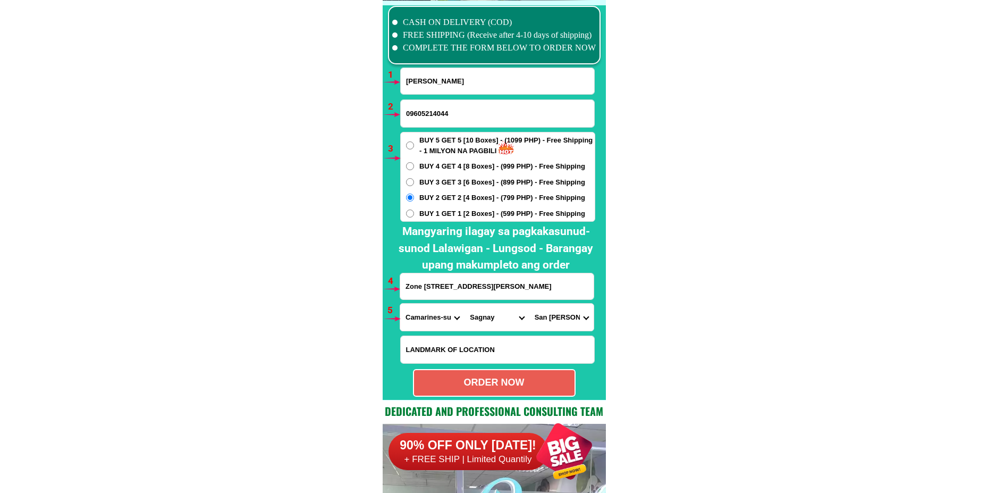
radio input "true"
click at [450, 73] on input "[PERSON_NAME]" at bounding box center [498, 81] width 194 height 26
paste input "[PERSON_NAME]"
type input "[PERSON_NAME]"
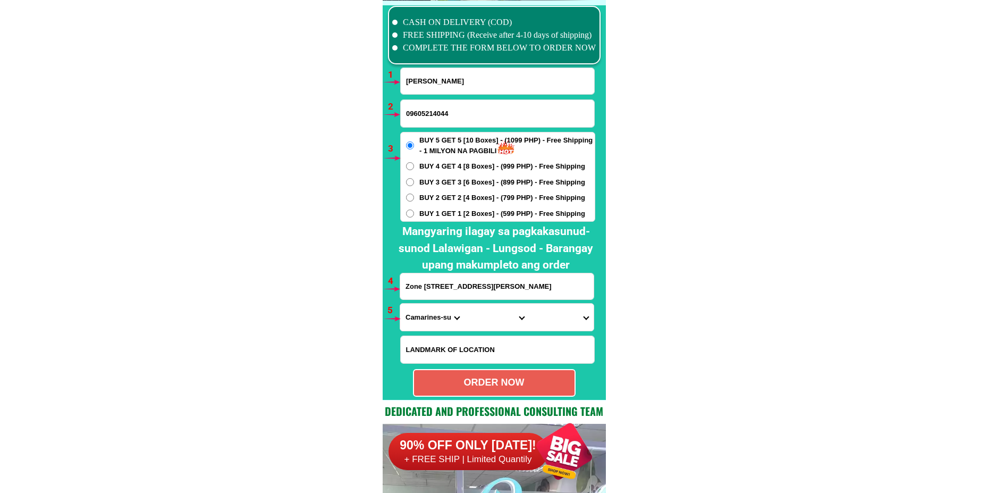
click at [425, 120] on input "Input phone_number" at bounding box center [498, 113] width 194 height 27
paste input "o9622109019"
drag, startPoint x: 409, startPoint y: 112, endPoint x: 379, endPoint y: 114, distance: 30.3
type input "09622109019"
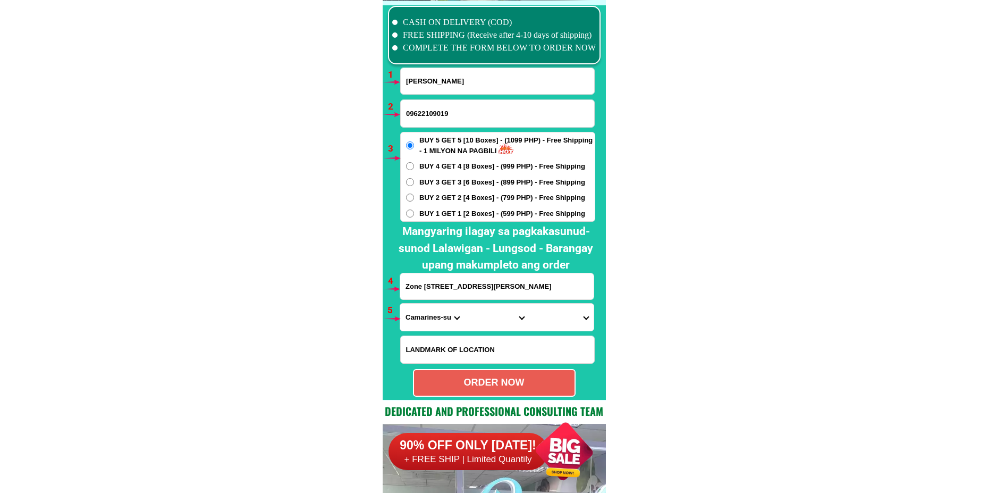
click at [433, 210] on span "BUY 1 GET 1 [2 Boxes] - (599 PHP) - Free Shipping" at bounding box center [502, 213] width 166 height 11
click at [414, 210] on input "BUY 1 GET 1 [2 Boxes] - (599 PHP) - Free Shipping" at bounding box center [410, 213] width 8 height 8
radio input "true"
click at [432, 198] on span "BUY 2 GET 2 [4 Boxes] - (799 PHP) - Free Shipping" at bounding box center [502, 197] width 166 height 11
click at [414, 198] on input "BUY 2 GET 2 [4 Boxes] - (799 PHP) - Free Shipping" at bounding box center [410, 198] width 8 height 8
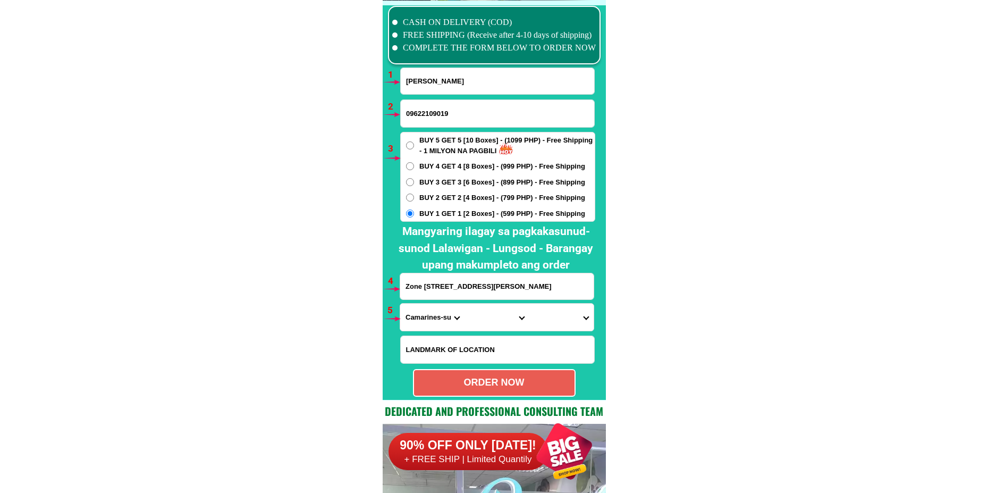
radio input "true"
click at [452, 281] on input "Zone [STREET_ADDRESS][PERSON_NAME]" at bounding box center [497, 286] width 194 height 26
paste input "[PERSON_NAME] 105 [PERSON_NAME]"
type input "[PERSON_NAME] 105 [PERSON_NAME]"
click at [427, 328] on select "Province [GEOGRAPHIC_DATA] [GEOGRAPHIC_DATA][PERSON_NAME][GEOGRAPHIC_DATA][GEOG…" at bounding box center [432, 317] width 64 height 27
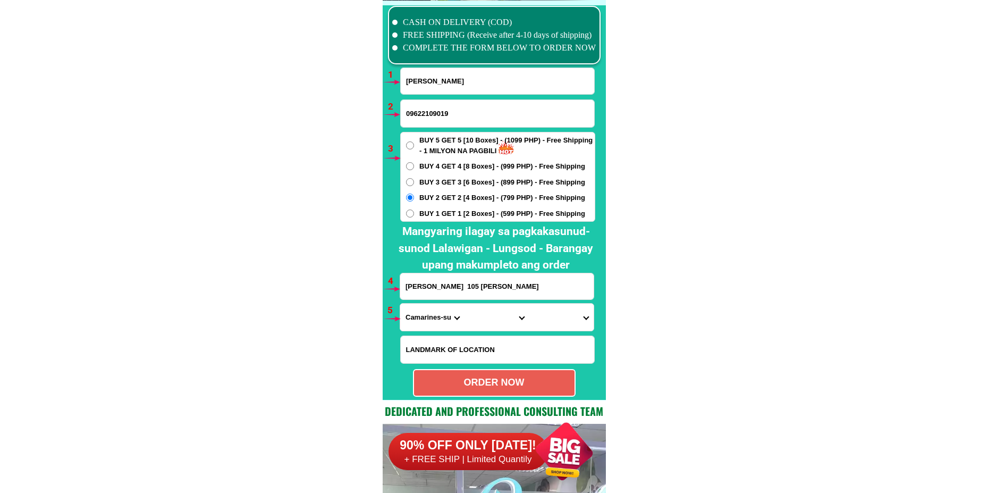
select select "63_247"
click at [400, 304] on select "Province [GEOGRAPHIC_DATA] [GEOGRAPHIC_DATA][PERSON_NAME][GEOGRAPHIC_DATA][GEOG…" at bounding box center [432, 317] width 64 height 27
drag, startPoint x: 474, startPoint y: 316, endPoint x: 484, endPoint y: 304, distance: 15.9
click at [474, 316] on select "City [GEOGRAPHIC_DATA] [PERSON_NAME]-city [GEOGRAPHIC_DATA] [GEOGRAPHIC_DATA] […" at bounding box center [497, 317] width 64 height 27
select select "63_2479544"
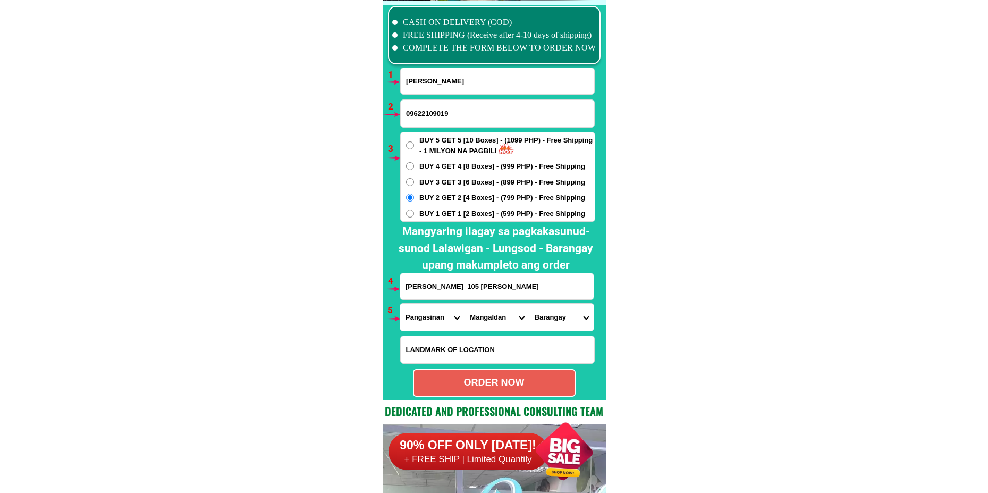
click at [465, 304] on select "City [GEOGRAPHIC_DATA] [PERSON_NAME]-city [GEOGRAPHIC_DATA] [GEOGRAPHIC_DATA] […" at bounding box center [497, 317] width 64 height 27
click at [553, 332] on form "[PERSON_NAME] 09622109019 ORDER NOW [PERSON_NAME] 105 [PERSON_NAME][GEOGRAPHIC_…" at bounding box center [498, 232] width 196 height 329
drag, startPoint x: 552, startPoint y: 319, endPoint x: 556, endPoint y: 305, distance: 14.3
click at [552, 319] on select "Barangay [PERSON_NAME] Amansabina Anolid Banaoang Bantayan [GEOGRAPHIC_DATA] Ba…" at bounding box center [562, 317] width 64 height 27
select select "63_24795447643"
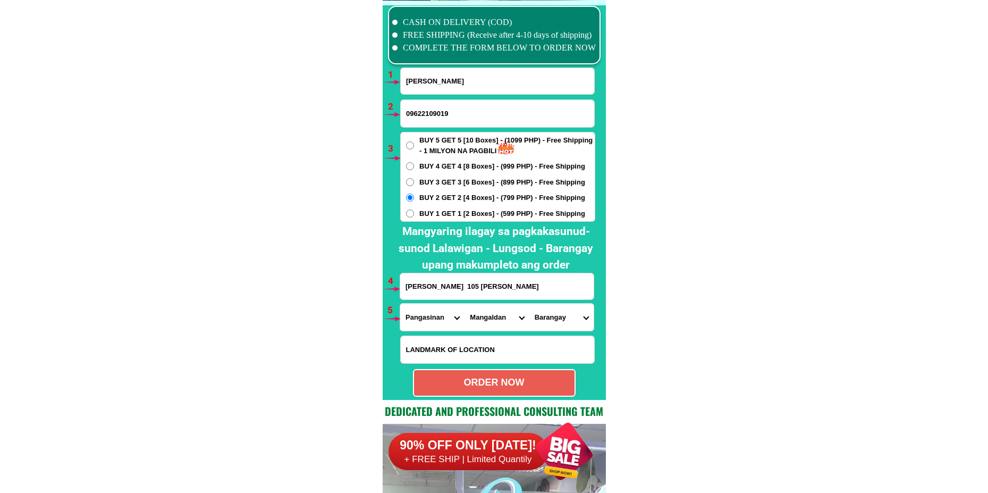
click at [530, 304] on select "Barangay [PERSON_NAME] Amansabina Anolid Banaoang Bantayan [GEOGRAPHIC_DATA] Ba…" at bounding box center [562, 317] width 64 height 27
click at [481, 384] on div "ORDER NOW" at bounding box center [494, 382] width 161 height 14
type input "[PERSON_NAME] 105 [PERSON_NAME]"
radio input "true"
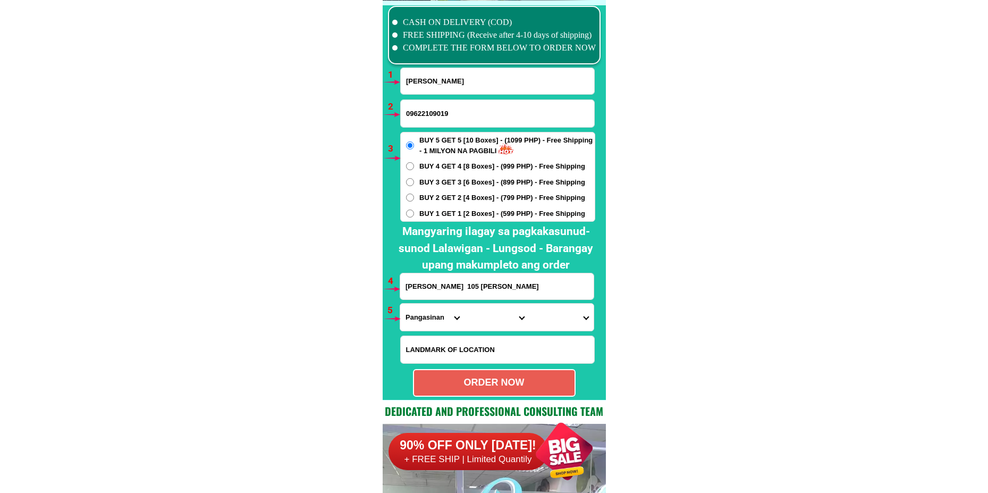
click at [496, 106] on input "09622109019" at bounding box center [498, 113] width 194 height 27
paste input "09363223099"
type input "09363223099"
drag, startPoint x: 439, startPoint y: 77, endPoint x: 442, endPoint y: 102, distance: 25.2
click at [439, 77] on input "Input full_name" at bounding box center [498, 81] width 194 height 26
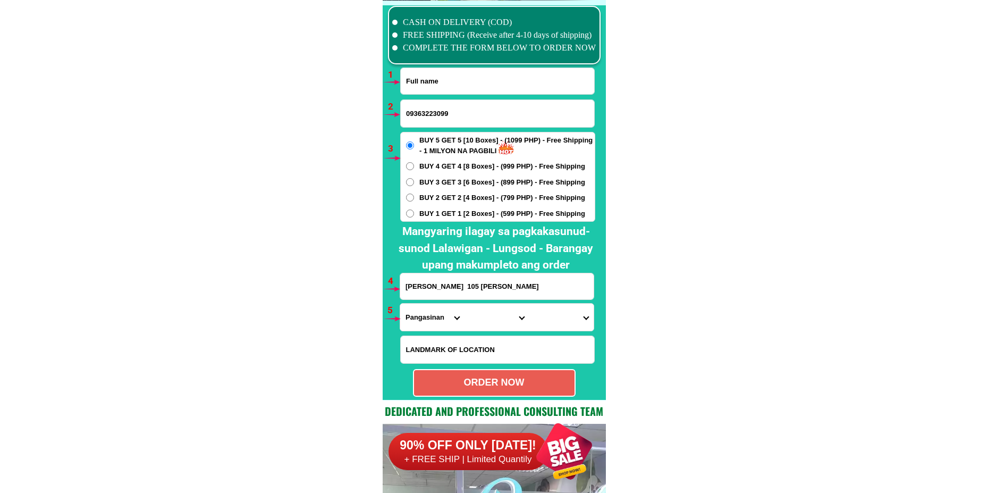
paste input "[PERSON_NAME]"
type input "[PERSON_NAME]"
click at [444, 195] on span "BUY 2 GET 2 [4 Boxes] - (799 PHP) - Free Shipping" at bounding box center [502, 197] width 166 height 11
click at [414, 195] on input "BUY 2 GET 2 [4 Boxes] - (799 PHP) - Free Shipping" at bounding box center [410, 198] width 8 height 8
radio input "true"
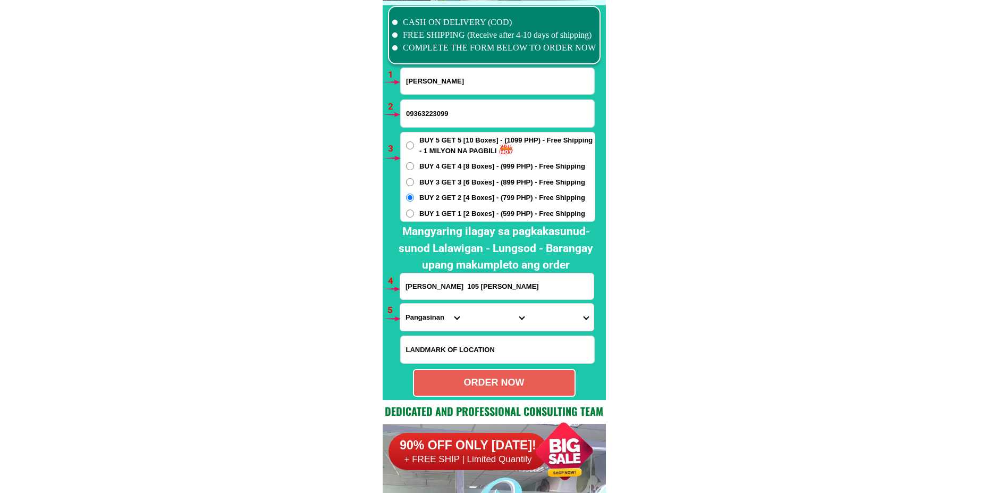
click at [409, 214] on input "BUY 1 GET 1 [2 Boxes] - (599 PHP) - Free Shipping" at bounding box center [410, 213] width 8 height 8
radio input "true"
click at [441, 290] on input "[PERSON_NAME] 105 [PERSON_NAME]" at bounding box center [497, 286] width 194 height 26
paste input "[PERSON_NAME] Centro [GEOGRAPHIC_DATA][PERSON_NAME] City [GEOGRAPHIC_DATA]"
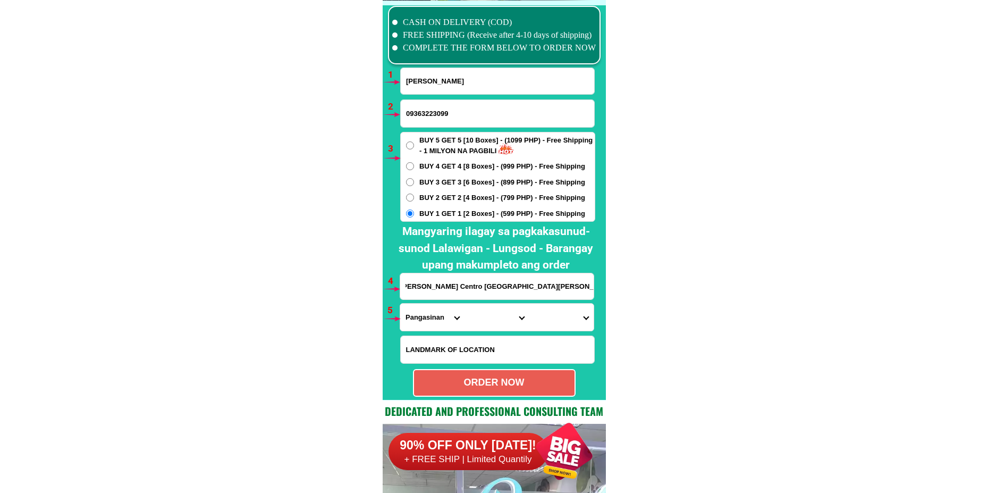
type input "[PERSON_NAME] Centro [GEOGRAPHIC_DATA][PERSON_NAME] City [GEOGRAPHIC_DATA]"
click at [416, 317] on select "Province [GEOGRAPHIC_DATA] [GEOGRAPHIC_DATA][PERSON_NAME][GEOGRAPHIC_DATA][GEOG…" at bounding box center [432, 317] width 64 height 27
select select "63_305"
click at [400, 304] on select "Province [GEOGRAPHIC_DATA] [GEOGRAPHIC_DATA][PERSON_NAME][GEOGRAPHIC_DATA][GEOG…" at bounding box center [432, 317] width 64 height 27
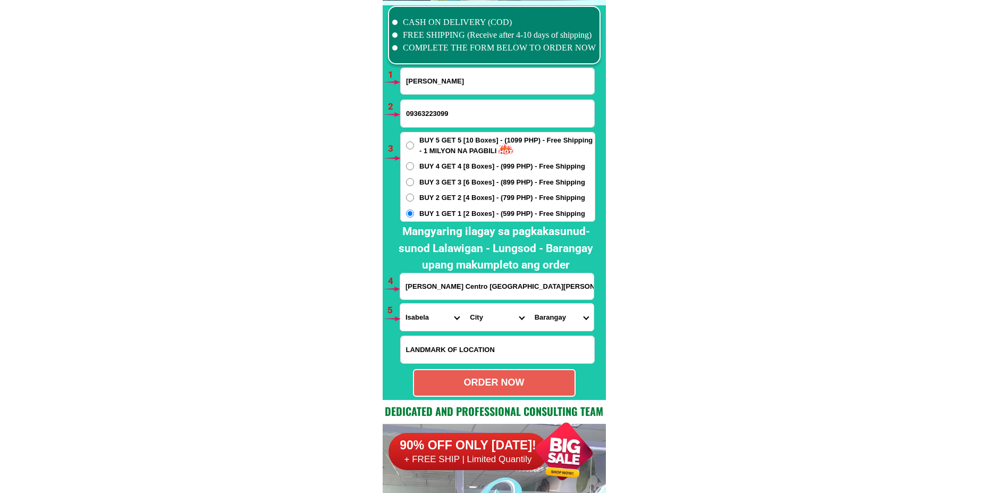
click at [494, 318] on select "City [GEOGRAPHIC_DATA][PERSON_NAME]-city [GEOGRAPHIC_DATA][PERSON_NAME] Echague…" at bounding box center [497, 317] width 64 height 27
select select "63_3059317"
click at [465, 304] on select "City [GEOGRAPHIC_DATA][PERSON_NAME]-city [GEOGRAPHIC_DATA][PERSON_NAME] Echague…" at bounding box center [497, 317] width 64 height 27
click at [547, 307] on select "Barangay Aggasian Alibagu Allinguigan 1st Allinguigan 2nd Allinguigan 3rd Arusi…" at bounding box center [562, 317] width 64 height 27
select select "63_30593174095"
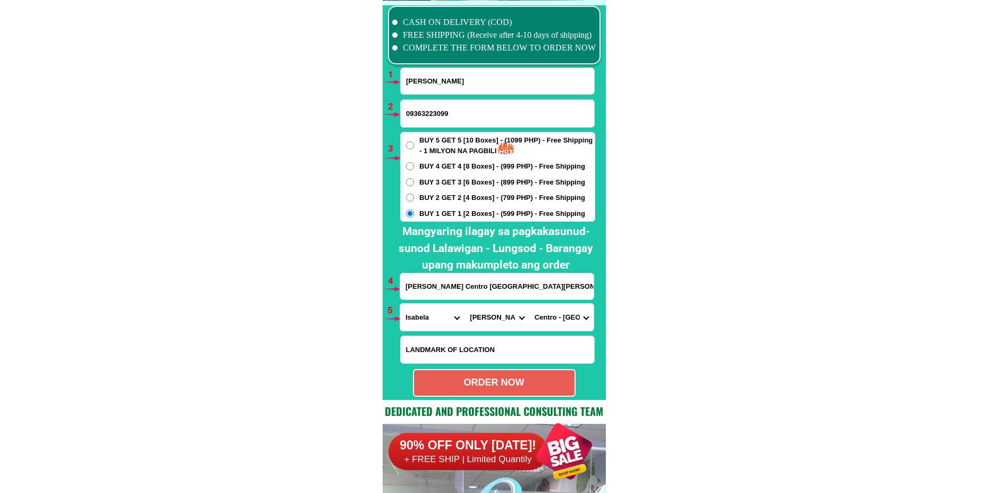
click at [530, 304] on select "Barangay Aggasian Alibagu Allinguigan 1st Allinguigan 2nd Allinguigan 3rd Arusi…" at bounding box center [562, 317] width 64 height 27
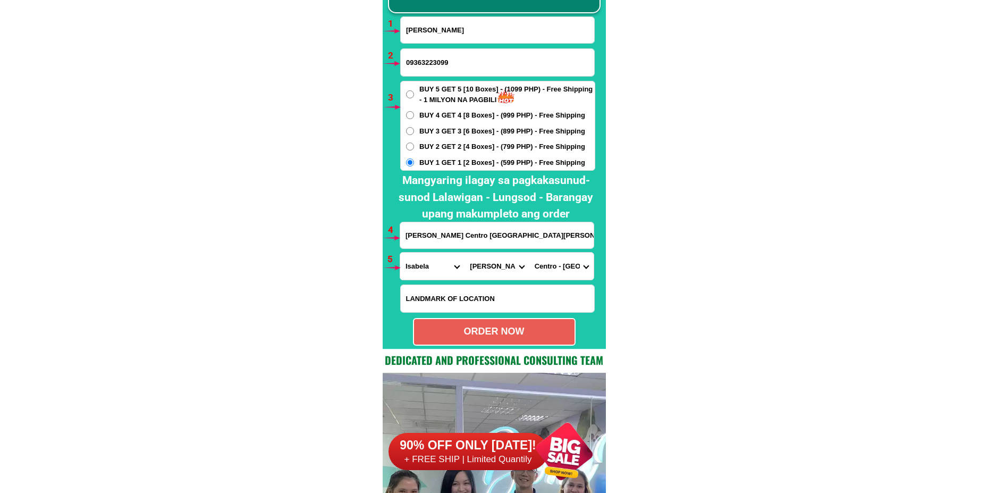
scroll to position [7872, 0]
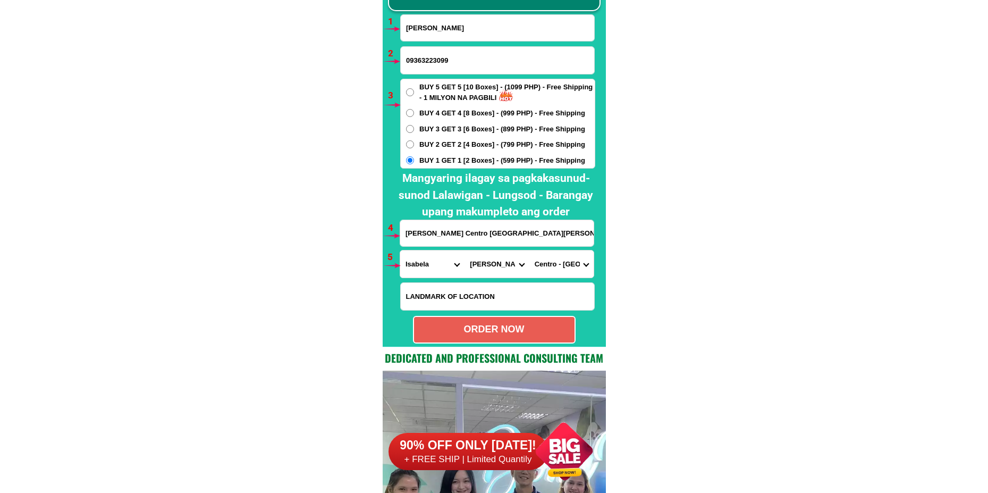
drag, startPoint x: 531, startPoint y: 330, endPoint x: 439, endPoint y: 264, distance: 112.7
click at [530, 329] on div "ORDER NOW" at bounding box center [494, 329] width 161 height 14
radio input "true"
click at [461, 60] on input "09363223099" at bounding box center [498, 60] width 194 height 27
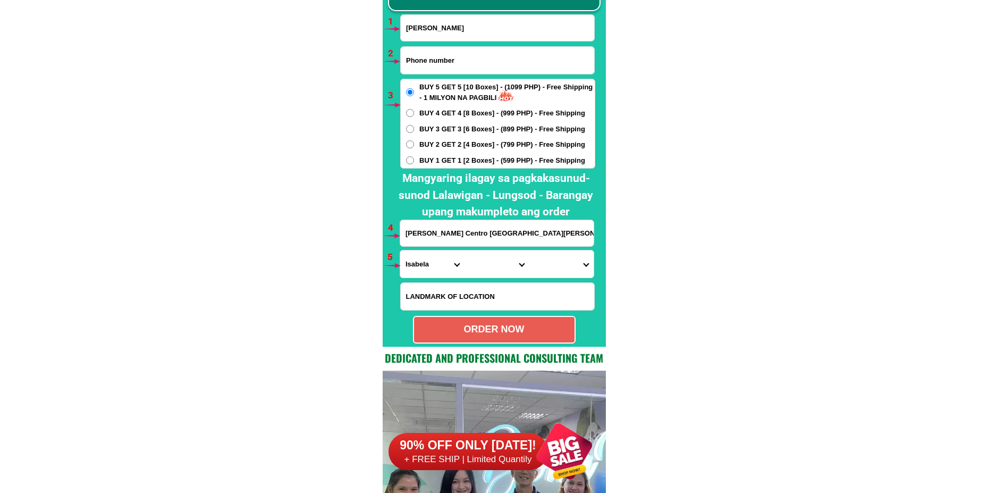
paste input "09166483452"
type input "09166483452"
drag, startPoint x: 452, startPoint y: 29, endPoint x: 458, endPoint y: 43, distance: 14.8
click at [452, 29] on input "Input full_name" at bounding box center [498, 28] width 194 height 26
paste input "[PERSON_NAME]"
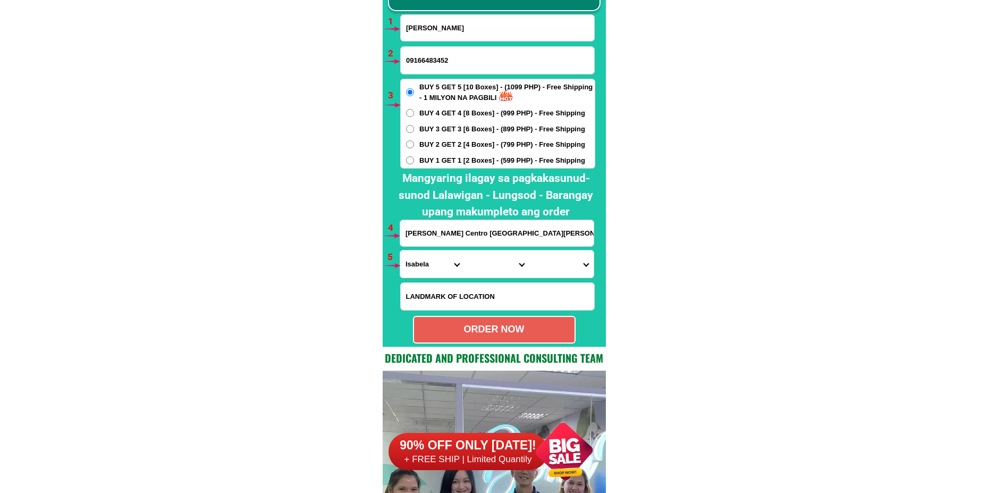
type input "[PERSON_NAME]"
click at [428, 140] on span "BUY 2 GET 2 [4 Boxes] - (799 PHP) - Free Shipping" at bounding box center [502, 144] width 166 height 11
click at [414, 140] on input "BUY 2 GET 2 [4 Boxes] - (799 PHP) - Free Shipping" at bounding box center [410, 144] width 8 height 8
radio input "true"
click at [453, 229] on input "[PERSON_NAME] Centro [GEOGRAPHIC_DATA][PERSON_NAME] City [GEOGRAPHIC_DATA]" at bounding box center [497, 233] width 194 height 26
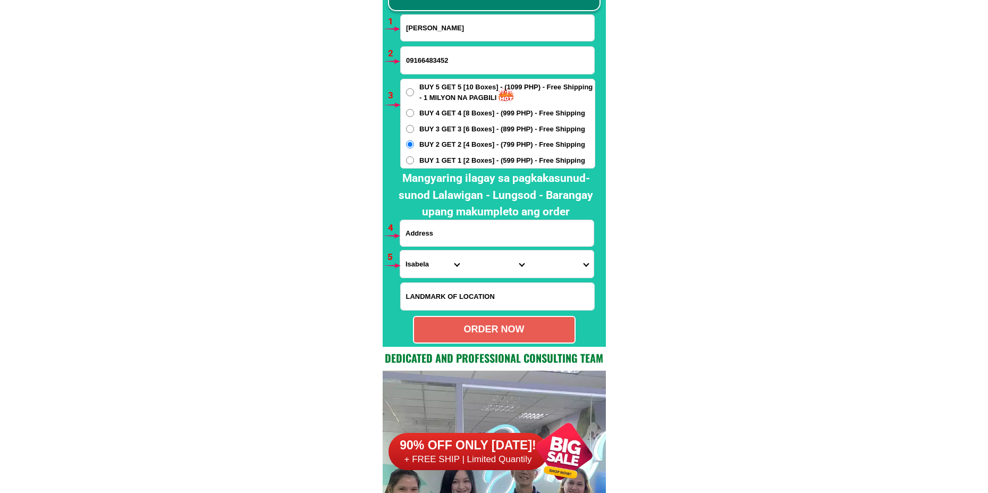
paste input "Order. Divina. [PERSON_NAME]. Bicutañ. Si eriña. [GEOGRAPHIC_DATA]. Ñear. Baske…"
type input "Order. Divina. [PERSON_NAME]. Bicutañ. Si eriña. [GEOGRAPHIC_DATA]. Ñear. Baske…"
click at [428, 265] on select "Province [GEOGRAPHIC_DATA] [GEOGRAPHIC_DATA][PERSON_NAME][GEOGRAPHIC_DATA][GEOG…" at bounding box center [432, 263] width 64 height 27
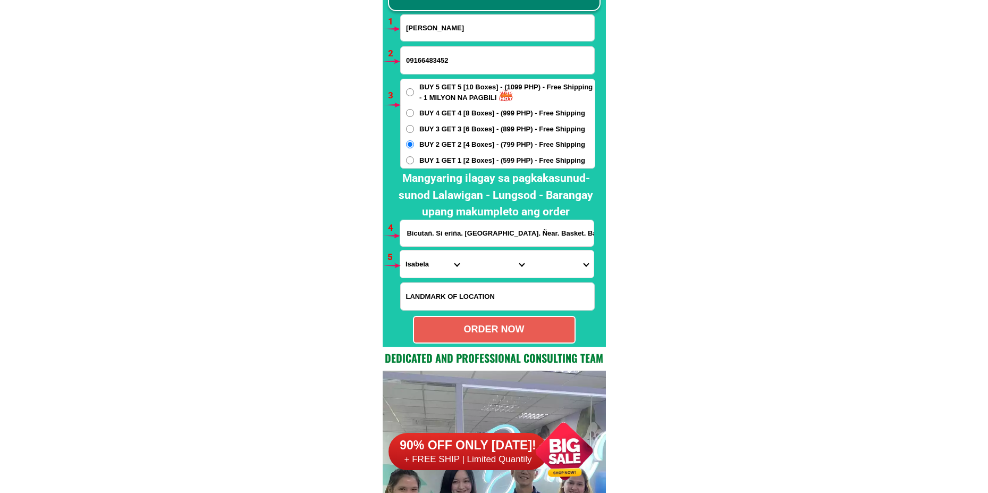
scroll to position [0, 0]
select select "63_219"
click at [400, 250] on select "Province [GEOGRAPHIC_DATA] [GEOGRAPHIC_DATA][PERSON_NAME][GEOGRAPHIC_DATA][GEOG…" at bounding box center [432, 263] width 64 height 27
click at [487, 271] on select "City [GEOGRAPHIC_DATA] [GEOGRAPHIC_DATA] [GEOGRAPHIC_DATA] [GEOGRAPHIC_DATA]-ci…" at bounding box center [497, 263] width 64 height 27
select select "63_2191611"
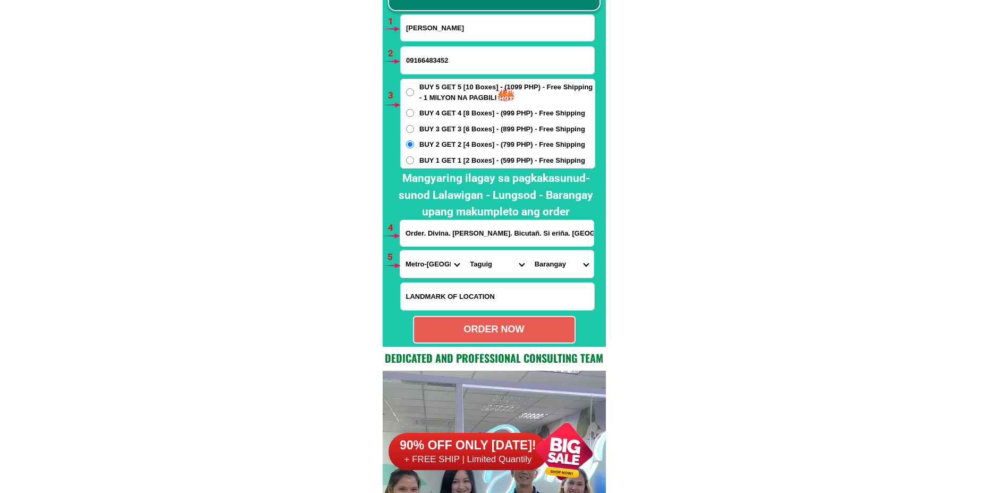
click at [465, 250] on select "City [GEOGRAPHIC_DATA] [GEOGRAPHIC_DATA] [GEOGRAPHIC_DATA] [GEOGRAPHIC_DATA]-ci…" at bounding box center [497, 263] width 64 height 27
drag, startPoint x: 561, startPoint y: 266, endPoint x: 555, endPoint y: 262, distance: 7.4
click at [561, 266] on select "[GEOGRAPHIC_DATA][PERSON_NAME][GEOGRAPHIC_DATA] [GEOGRAPHIC_DATA][PERSON_NAME] …" at bounding box center [562, 263] width 64 height 27
select select "63_21916117825"
click at [530, 250] on select "[GEOGRAPHIC_DATA][PERSON_NAME][GEOGRAPHIC_DATA] [GEOGRAPHIC_DATA][PERSON_NAME] …" at bounding box center [562, 263] width 64 height 27
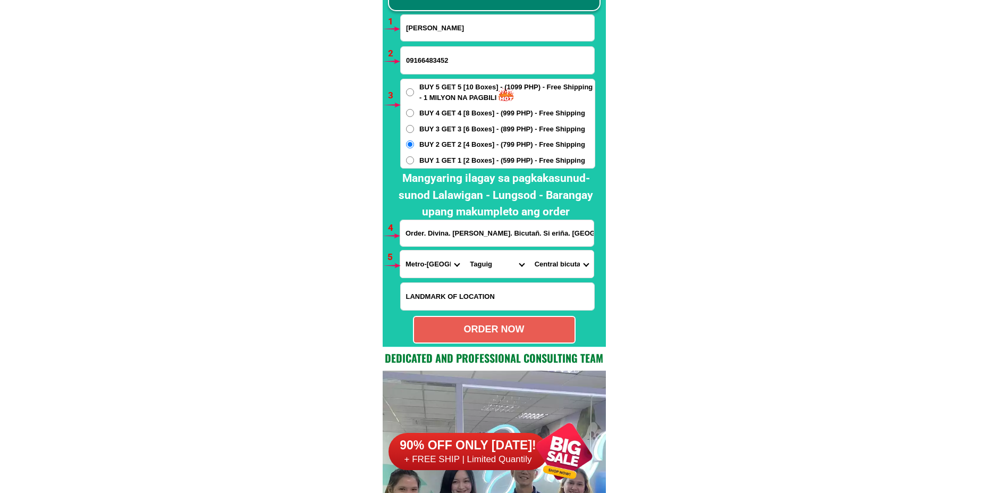
click at [492, 333] on div "ORDER NOW" at bounding box center [494, 329] width 161 height 14
type input "09166483452"
radio input "true"
click at [443, 61] on input "09166483452" at bounding box center [498, 60] width 194 height 27
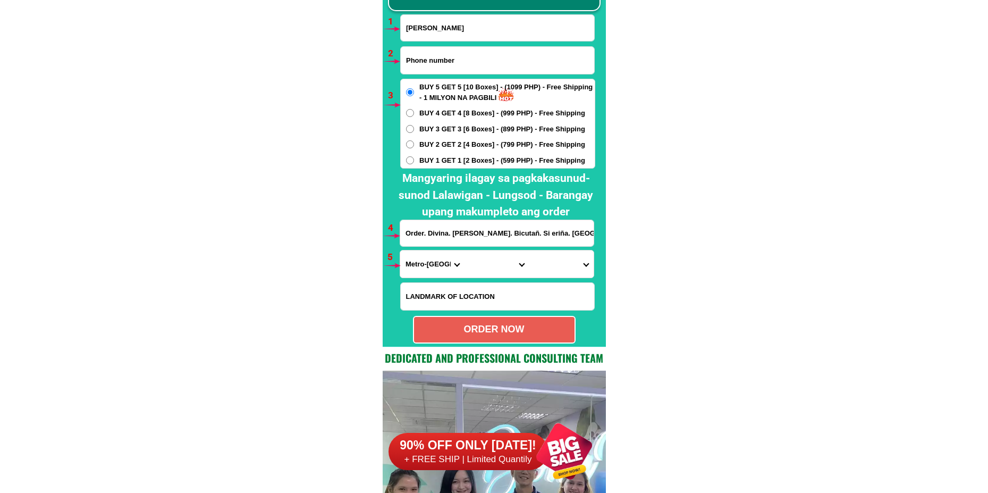
paste input "09268124856"
type input "09268124856"
click at [441, 36] on input "[PERSON_NAME]" at bounding box center [498, 28] width 194 height 26
paste input "[PERSON_NAME]"
type input "[PERSON_NAME]"
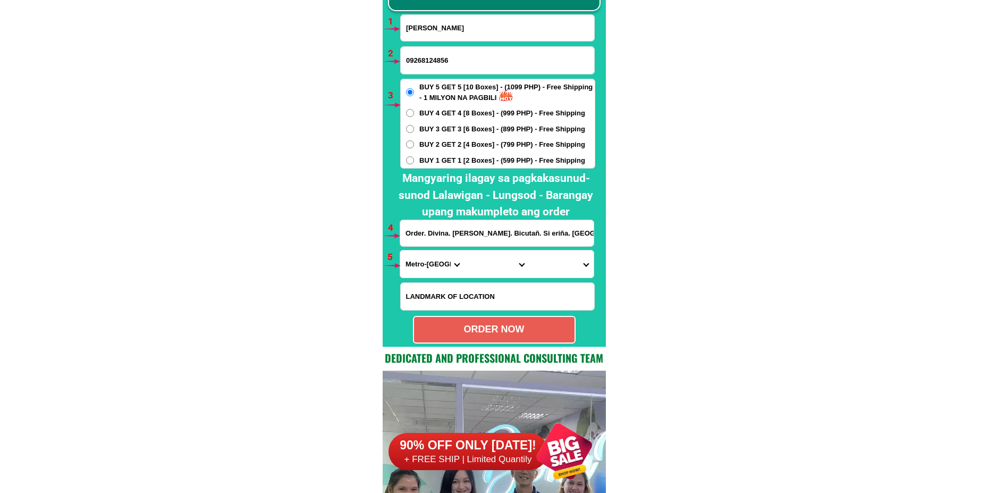
click at [429, 239] on input "Order. Divina. [PERSON_NAME]. Bicutañ. Si eriña. [GEOGRAPHIC_DATA]. Ñear. Baske…" at bounding box center [497, 233] width 194 height 26
paste input "[PERSON_NAME] Purok 4A, Koronadal Proper, Polomolok, [GEOGRAPHIC_DATA]"
type input "[PERSON_NAME] Purok 4A, Koronadal Proper, Polomolok, [GEOGRAPHIC_DATA]"
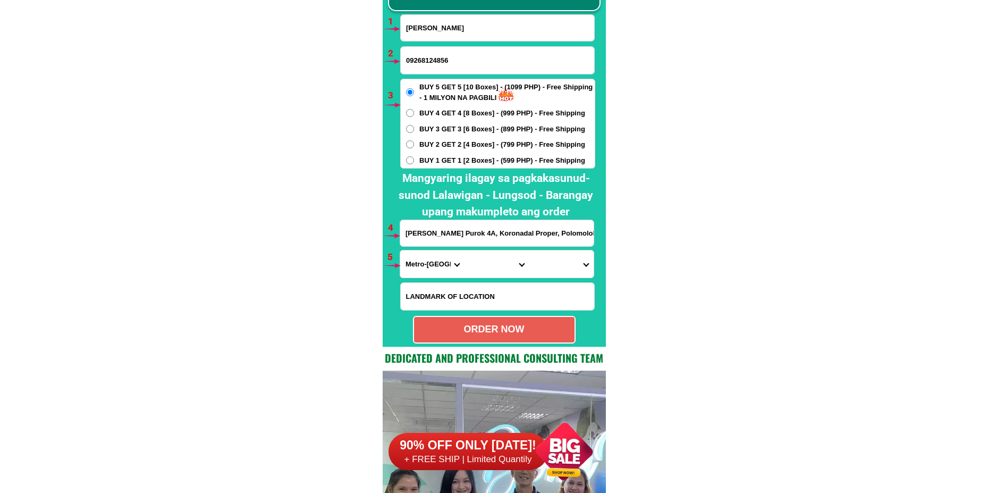
drag, startPoint x: 425, startPoint y: 265, endPoint x: 434, endPoint y: 254, distance: 14.0
click at [425, 265] on select "Province [GEOGRAPHIC_DATA] [GEOGRAPHIC_DATA][PERSON_NAME][GEOGRAPHIC_DATA][GEOG…" at bounding box center [432, 263] width 64 height 27
select select "63_995"
click at [400, 250] on select "Province [GEOGRAPHIC_DATA] [GEOGRAPHIC_DATA][PERSON_NAME][GEOGRAPHIC_DATA][GEOG…" at bounding box center [432, 263] width 64 height 27
click at [481, 272] on select "City General-[GEOGRAPHIC_DATA]-city [GEOGRAPHIC_DATA]-[GEOGRAPHIC_DATA]-[GEOGRA…" at bounding box center [497, 263] width 64 height 27
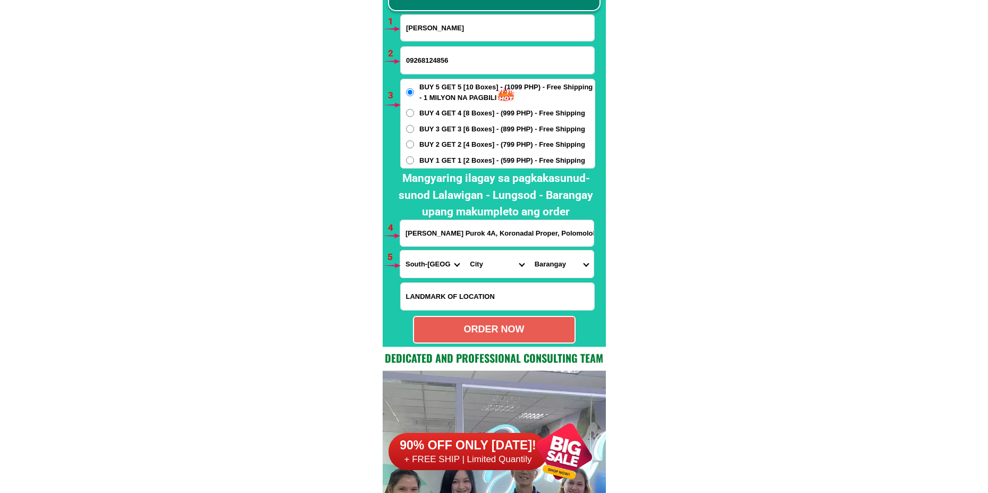
select select "63_9953239"
click at [465, 250] on select "City General-[GEOGRAPHIC_DATA]-city [GEOGRAPHIC_DATA]-[GEOGRAPHIC_DATA]-[GEOGRA…" at bounding box center [497, 263] width 64 height 27
click at [550, 271] on select "Barangay [GEOGRAPHIC_DATA] site Crossing palkan [PERSON_NAME] Klinan 6 [GEOGRAP…" at bounding box center [562, 263] width 64 height 27
select select "63_99532395360"
click at [530, 250] on select "Barangay [GEOGRAPHIC_DATA] site Crossing palkan [PERSON_NAME] Klinan 6 [GEOGRAP…" at bounding box center [562, 263] width 64 height 27
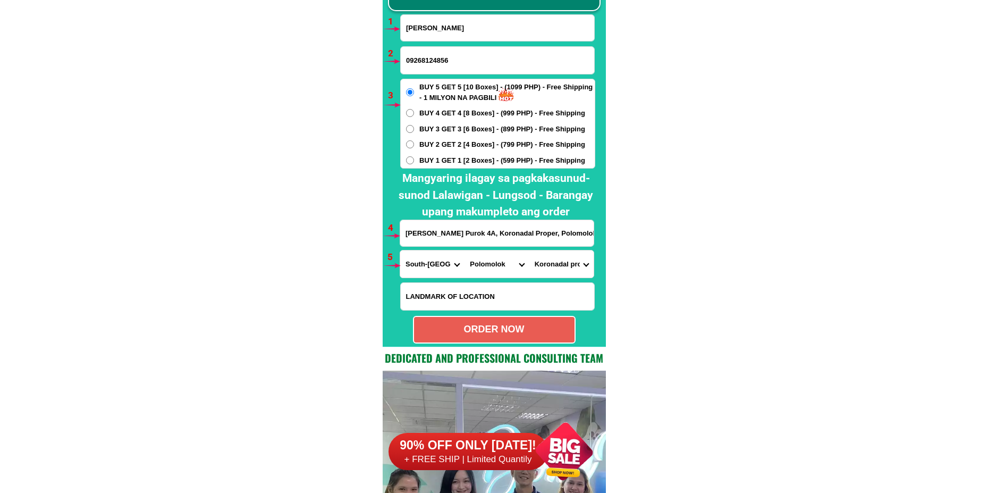
click at [463, 327] on div "ORDER NOW" at bounding box center [494, 329] width 161 height 14
radio input "true"
click at [475, 55] on input "09268124856" at bounding box center [498, 60] width 194 height 27
paste input "09559704345"
type input "09559704345"
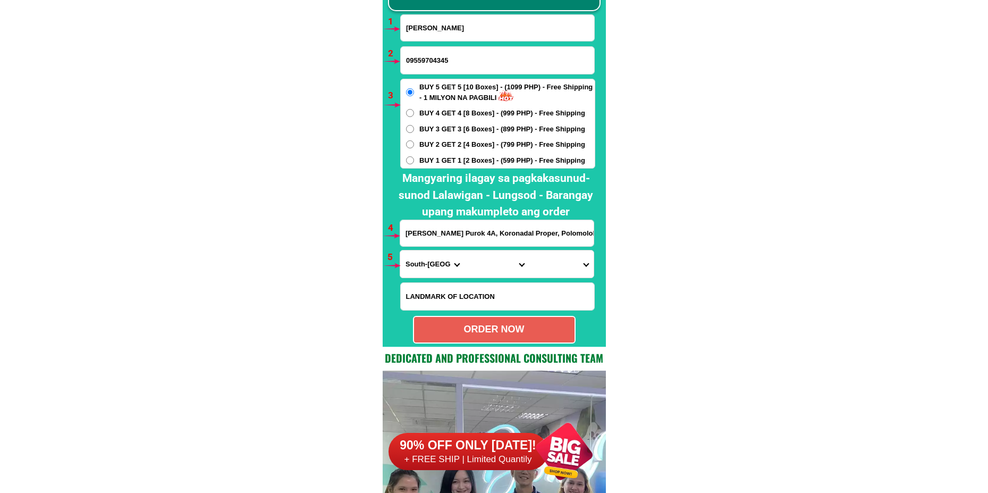
click at [435, 32] on input "[PERSON_NAME]" at bounding box center [498, 28] width 194 height 26
paste input "[PERSON_NAME]"
type input "[PERSON_NAME]"
click at [441, 243] on input "[PERSON_NAME] Purok 4A, Koronadal Proper, Polomolok, [GEOGRAPHIC_DATA]" at bounding box center [497, 233] width 194 height 26
paste input "Heto po ang name ko -[PERSON_NAME][GEOGRAPHIC_DATA] /Address - [STREET_ADDRESS]"
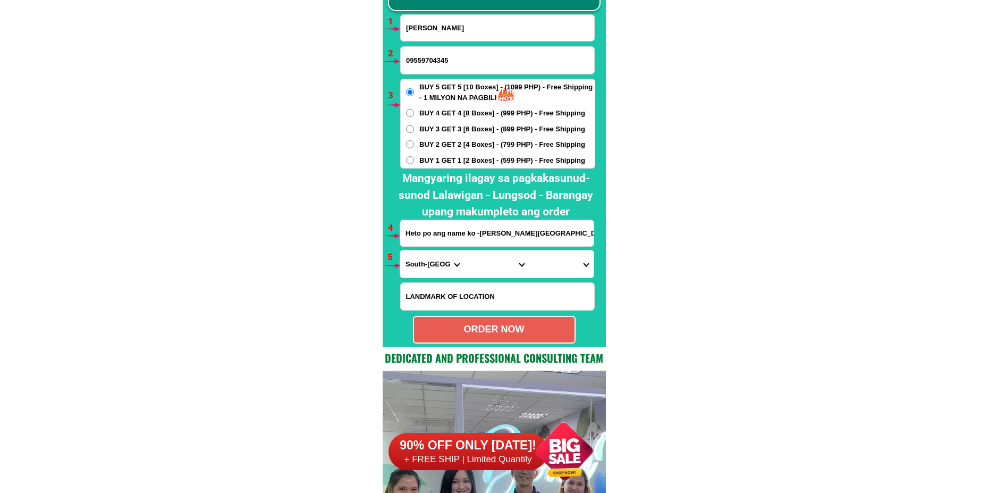
scroll to position [0, 248]
type input "Heto po ang name ko -[PERSON_NAME][GEOGRAPHIC_DATA] /Address - [STREET_ADDRESS]"
click at [422, 164] on span "BUY 1 GET 1 [2 Boxes] - (599 PHP) - Free Shipping" at bounding box center [502, 160] width 166 height 11
click at [414, 164] on input "BUY 1 GET 1 [2 Boxes] - (599 PHP) - Free Shipping" at bounding box center [410, 160] width 8 height 8
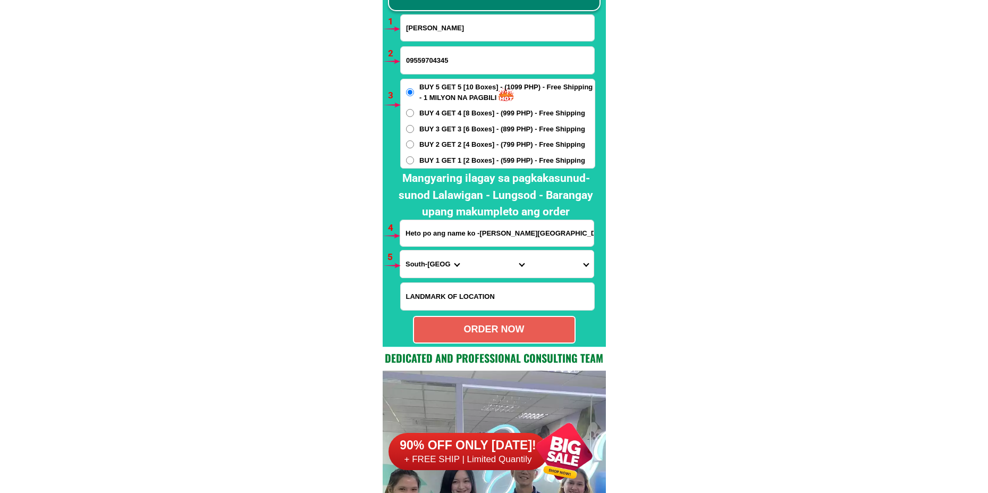
radio input "true"
click at [441, 265] on select "Province [GEOGRAPHIC_DATA] [GEOGRAPHIC_DATA][PERSON_NAME][GEOGRAPHIC_DATA][GEOG…" at bounding box center [432, 263] width 64 height 27
select select "63_826"
click at [400, 250] on select "Province [GEOGRAPHIC_DATA] [GEOGRAPHIC_DATA][PERSON_NAME][GEOGRAPHIC_DATA][GEOG…" at bounding box center [432, 263] width 64 height 27
drag, startPoint x: 494, startPoint y: 256, endPoint x: 490, endPoint y: 262, distance: 6.9
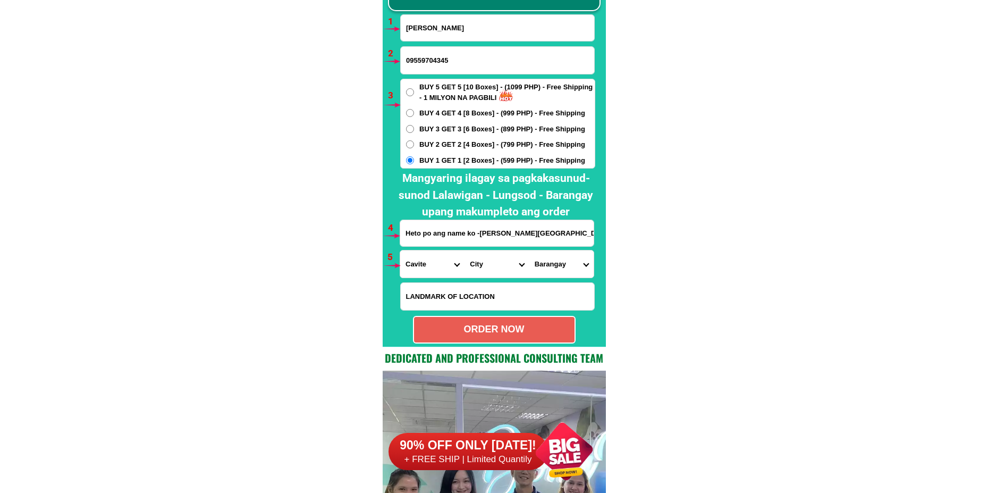
click at [491, 259] on select "City [PERSON_NAME] [PERSON_NAME] [GEOGRAPHIC_DATA]-city [GEOGRAPHIC_DATA]-[GEOG…" at bounding box center [497, 263] width 64 height 27
select select "63_8262470"
click at [465, 250] on select "City [PERSON_NAME] [PERSON_NAME] [GEOGRAPHIC_DATA]-city [GEOGRAPHIC_DATA]-[GEOG…" at bounding box center [497, 263] width 64 height 27
click at [532, 265] on select "Barangay Bagong karsada Balsahan Bancaan Bucana malaki Bucana sasahan [PERSON_N…" at bounding box center [562, 263] width 64 height 27
select select "63_82624706359"
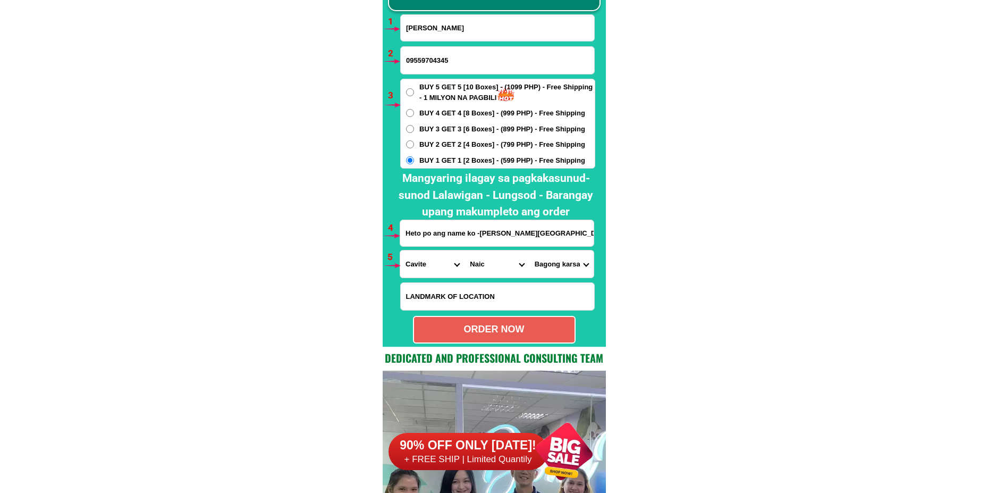
click at [530, 250] on select "Barangay Bagong karsada Balsahan Bancaan Bucana malaki Bucana sasahan [PERSON_N…" at bounding box center [562, 263] width 64 height 27
click at [480, 326] on div "ORDER NOW" at bounding box center [494, 329] width 161 height 14
type input "Heto po ang name ko -[PERSON_NAME][GEOGRAPHIC_DATA] /Address - [STREET_ADDRESS]"
radio input "true"
